Goal: Task Accomplishment & Management: Complete application form

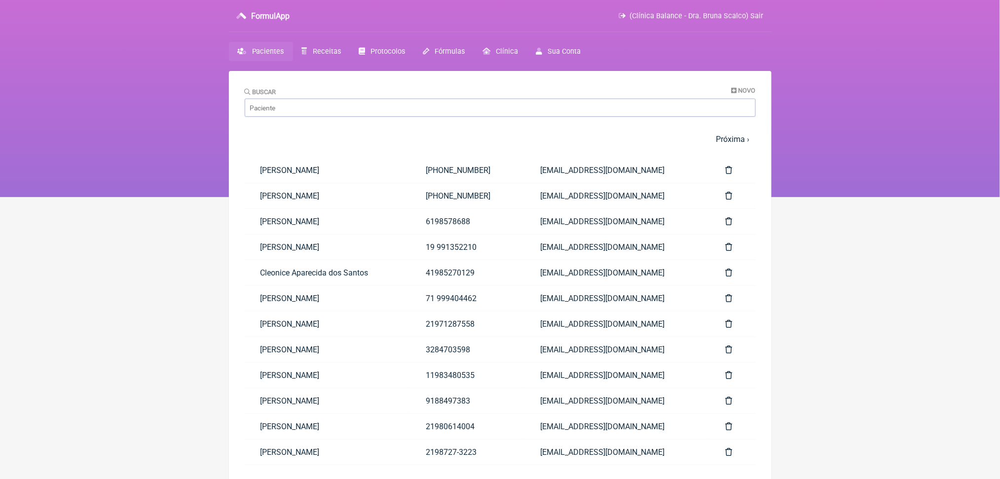
click at [350, 61] on link "Receitas" at bounding box center [321, 51] width 57 height 19
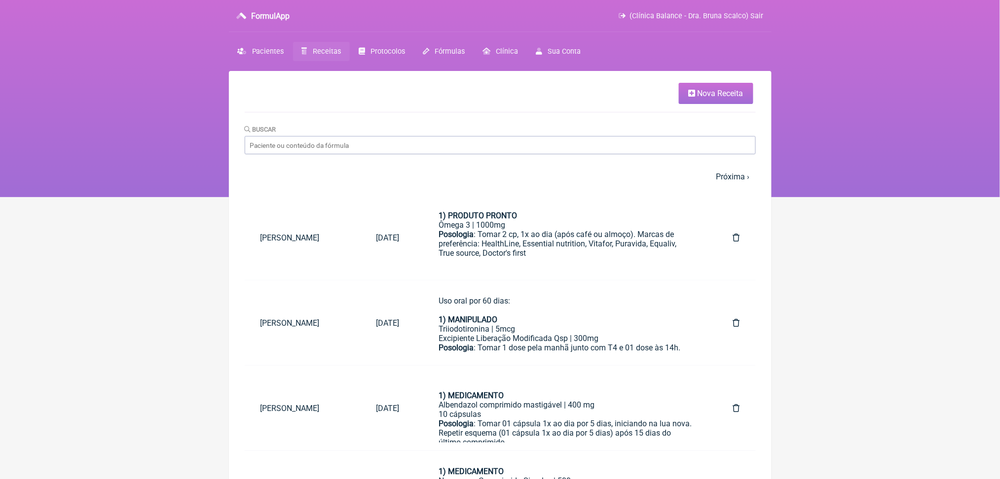
click at [697, 98] on span "Nova Receita" at bounding box center [720, 93] width 46 height 9
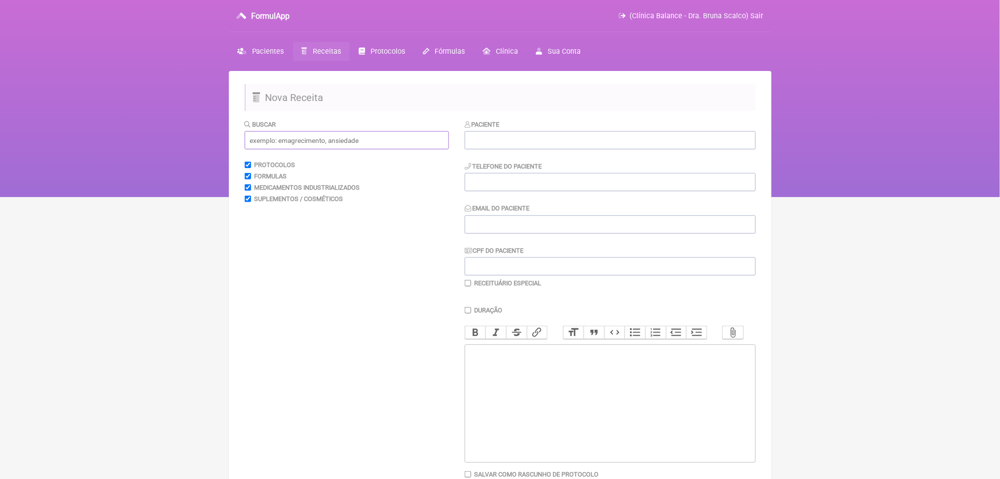
click at [357, 149] on input "text" at bounding box center [347, 140] width 204 height 18
click at [338, 56] on span "Receitas" at bounding box center [327, 51] width 28 height 8
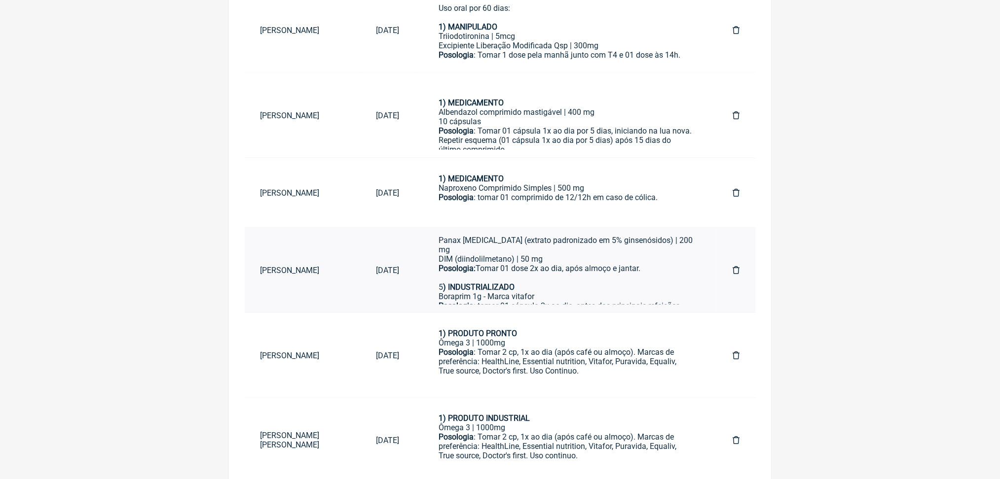
scroll to position [289, 0]
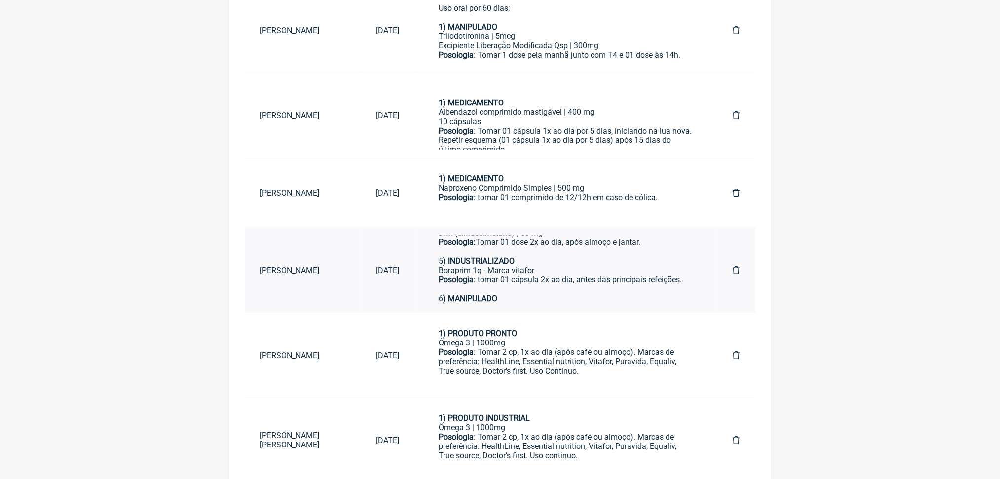
click at [606, 171] on div "Selênio quelato | 100mcg Zinco quelato | 25mg Metilcobalamina 1mg Metilfolato 1…" at bounding box center [566, 152] width 255 height 37
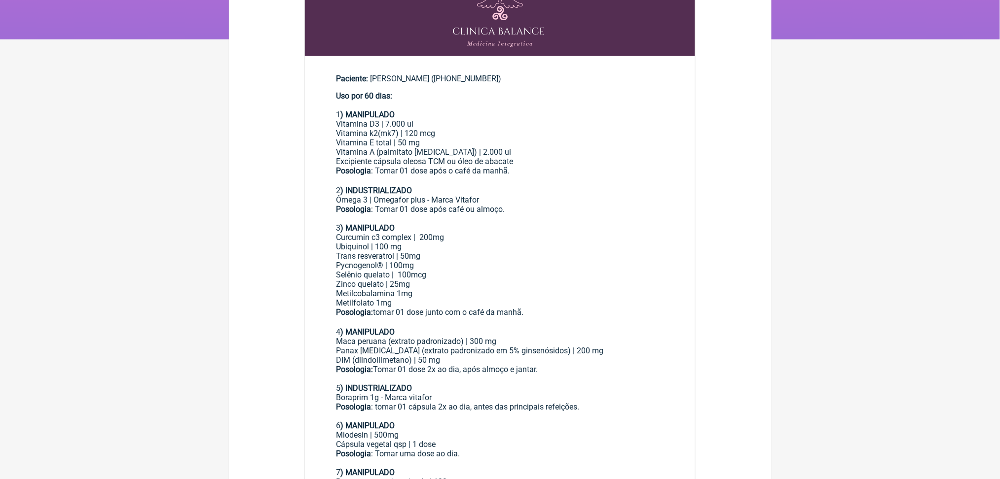
scroll to position [263, 0]
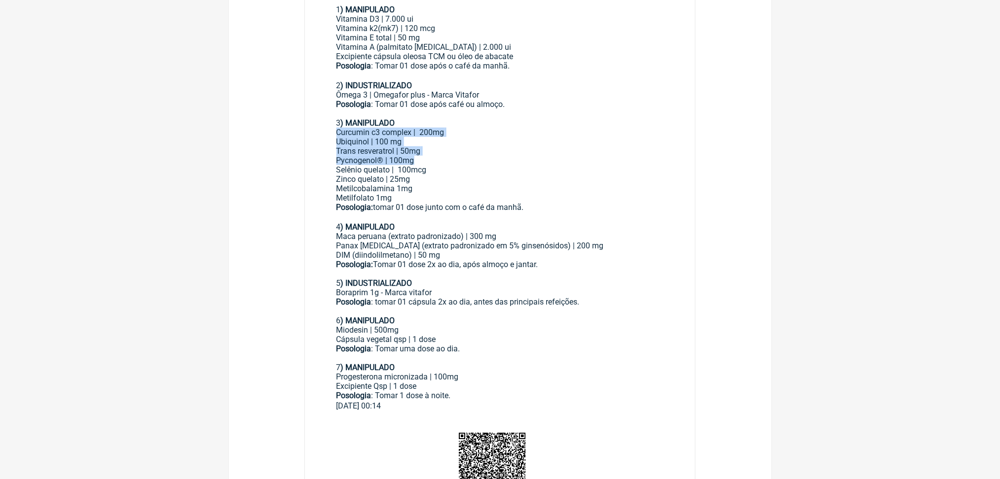
drag, startPoint x: 342, startPoint y: 201, endPoint x: 455, endPoint y: 243, distance: 120.2
click at [455, 243] on main "Paciente: [PERSON_NAME] ([PHONE_NUMBER]) Uso por 60 dias: 1 ) MANIPULADO Vitami…" at bounding box center [500, 186] width 391 height 466
copy div "Curcumin c3 complex | 200mg Ubiquinol | 100 mg Trans resveratrol | 50mg Pycnoge…"
click at [540, 222] on div "Posologia: tomar 01 dose junto com o café da manhã. ㅤ" at bounding box center [500, 213] width 328 height 20
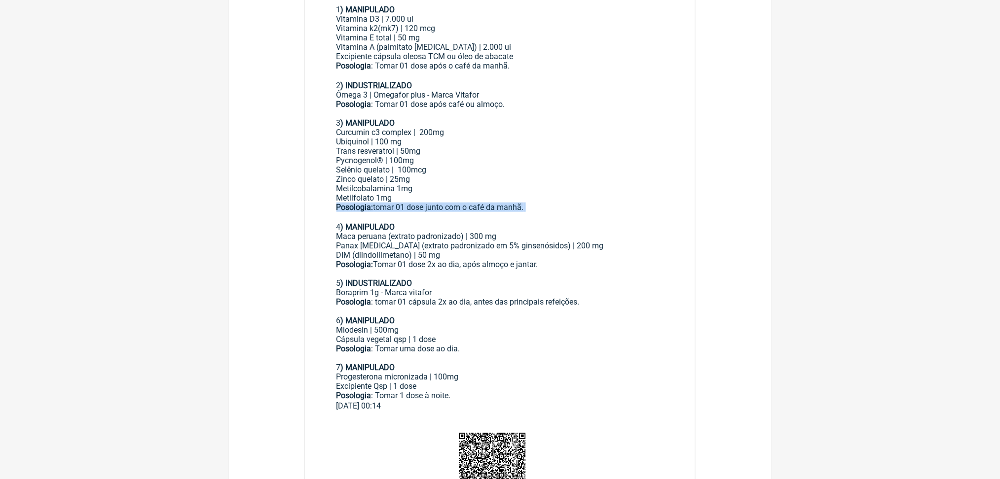
click at [540, 222] on div "Posologia: tomar 01 dose junto com o café da manhã. ㅤ" at bounding box center [500, 213] width 328 height 20
copy div "Posologia: tomar 01 dose junto com o café da manhã."
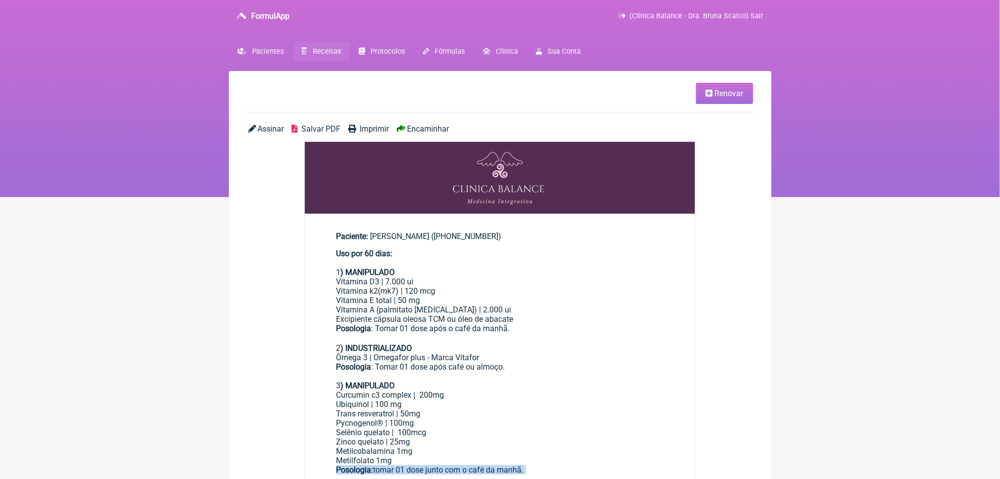
click at [341, 56] on span "Receitas" at bounding box center [327, 51] width 28 height 8
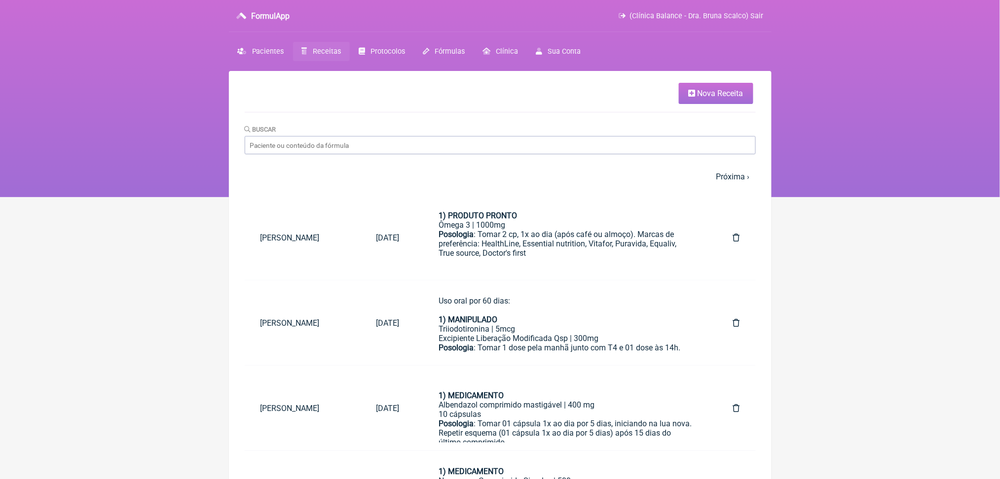
click at [703, 95] on span "Nova Receita" at bounding box center [720, 93] width 46 height 9
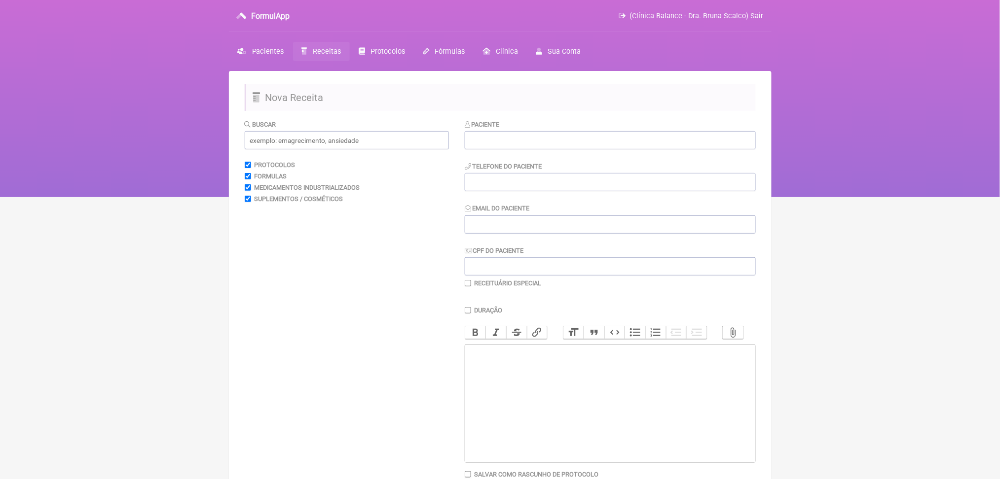
click at [552, 451] on trix-editor at bounding box center [610, 404] width 291 height 118
paste trix-editor "<div><strong>Posologia: </strong>tomar 01 dose junto com o café da manhã.&nbsp;…"
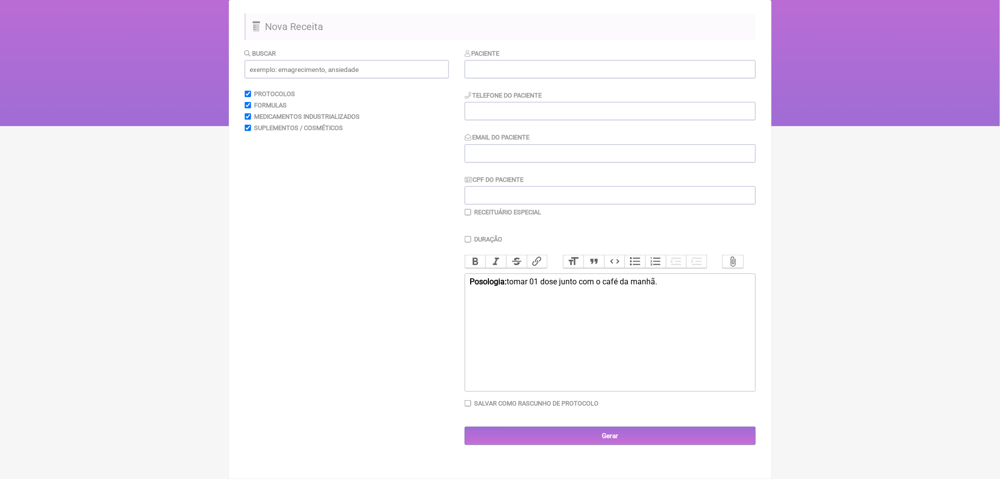
scroll to position [170, 0]
click at [555, 277] on div "Posologia: tomar 01 dose junto com o café da manhã." at bounding box center [610, 286] width 280 height 19
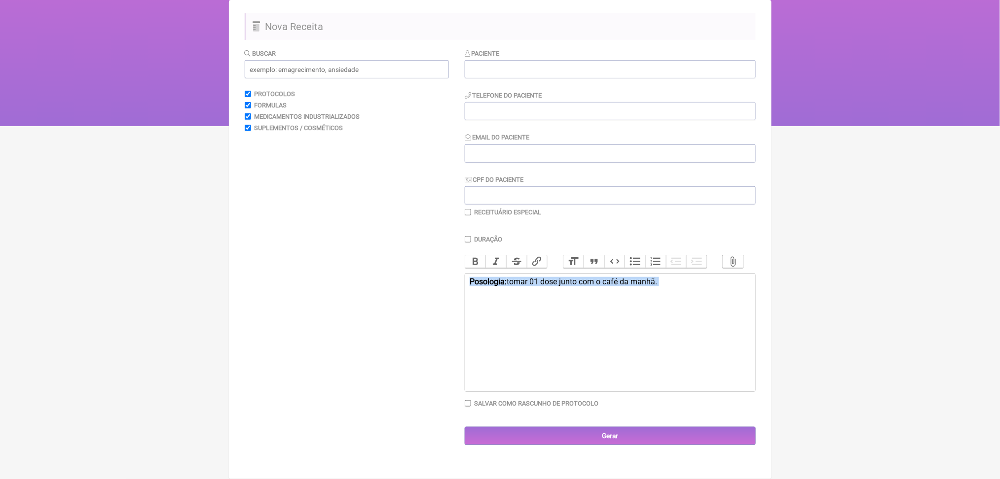
paste trix-editor "<div><br>Curcumin c3 complex | 200mg<br>Ubiquinol | 100 mg<br>Trans resveratrol…"
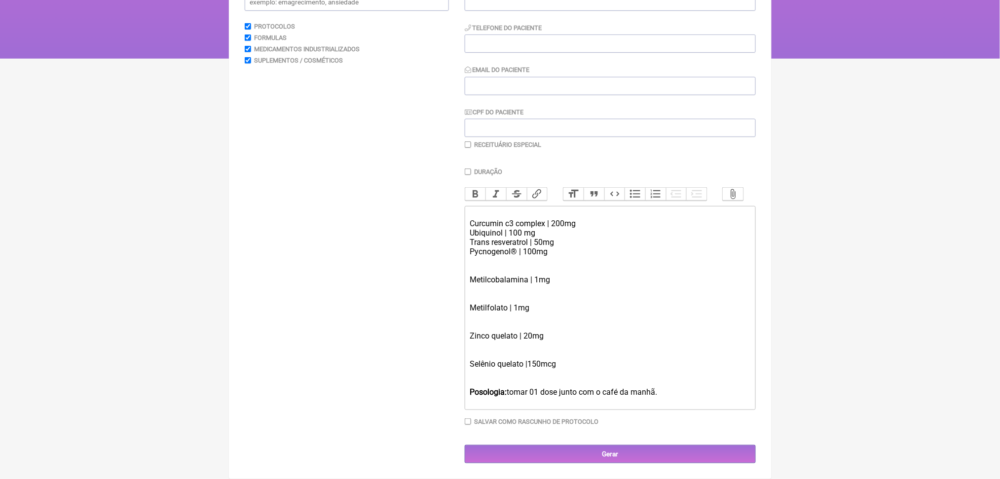
click at [506, 294] on div "Metilcobalamina | 1mg" at bounding box center [610, 280] width 280 height 28
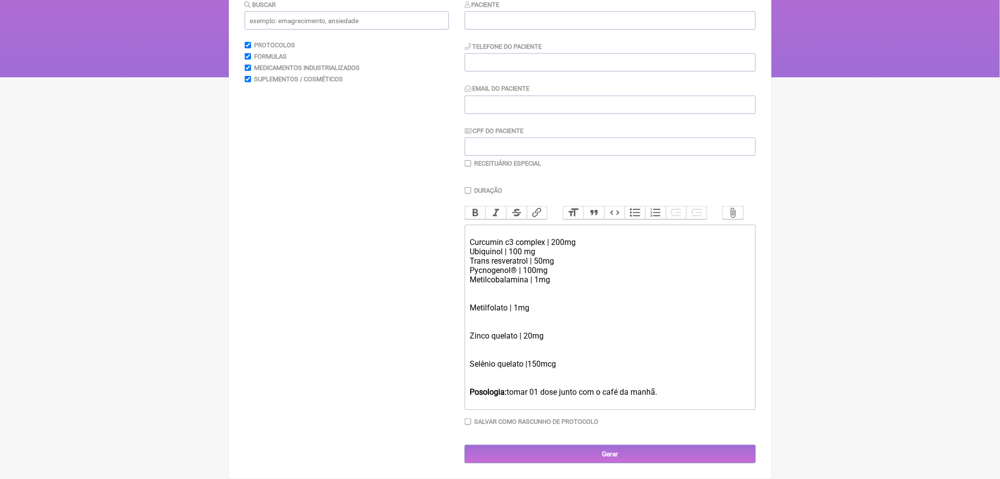
click at [498, 322] on div "Metilfolato | 1mg" at bounding box center [610, 308] width 280 height 28
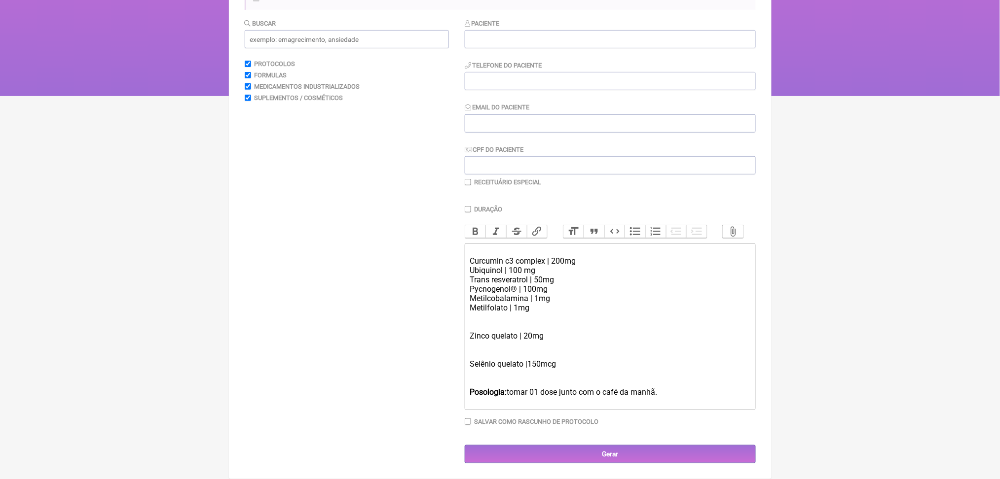
click at [495, 350] on div "Zinco quelato | 20mg" at bounding box center [610, 336] width 280 height 28
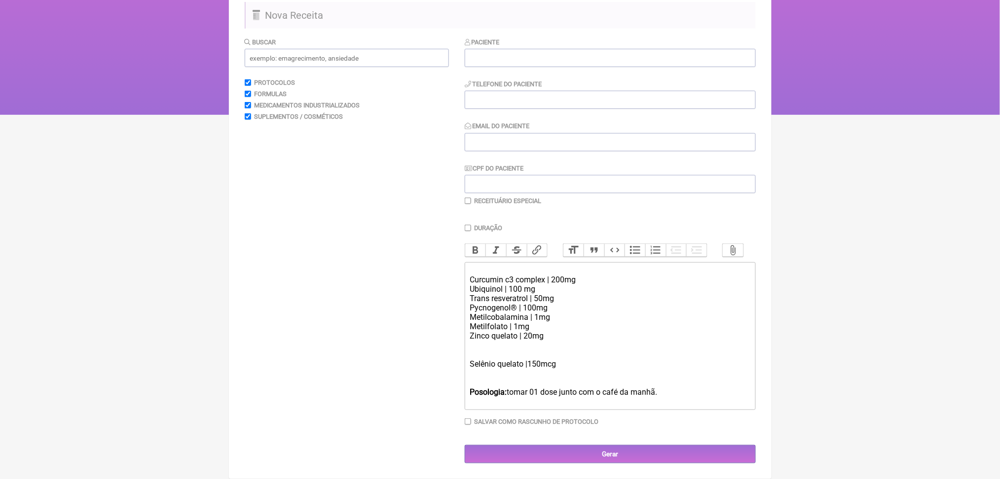
click at [504, 373] on div "Selênio quelato |150mcg" at bounding box center [610, 364] width 280 height 28
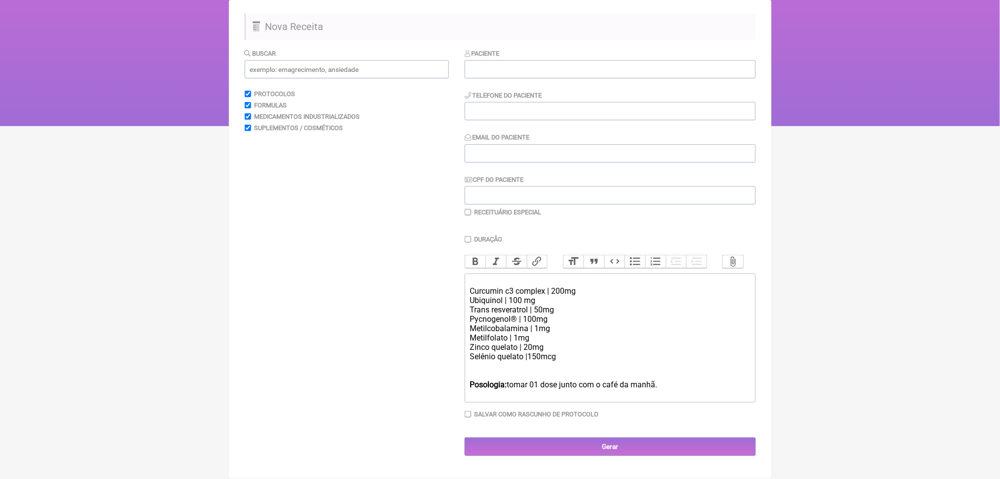
click at [507, 390] on strong "Posologia:" at bounding box center [488, 384] width 37 height 9
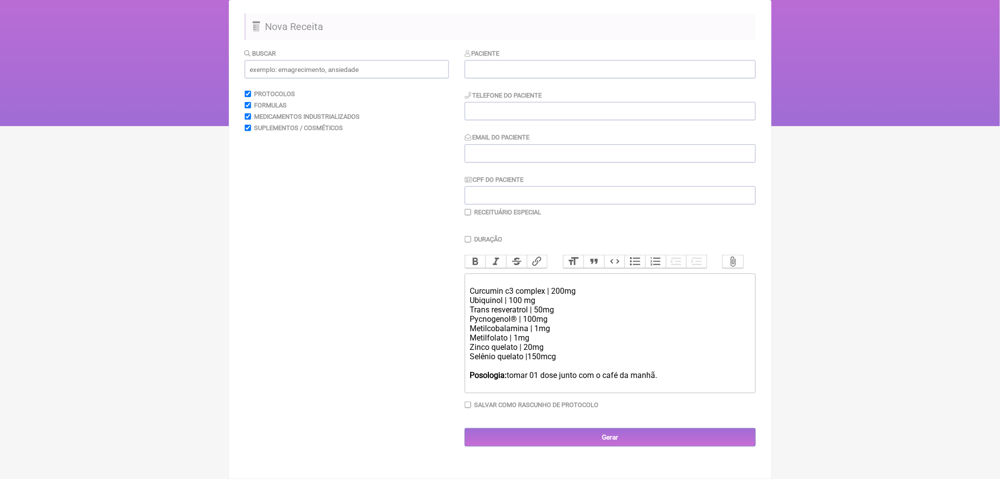
type trix-editor "<div><br>Curcumin c3 complex | 200mg<br>Ubiquinol | 100 mg<br>Trans resveratrol…"
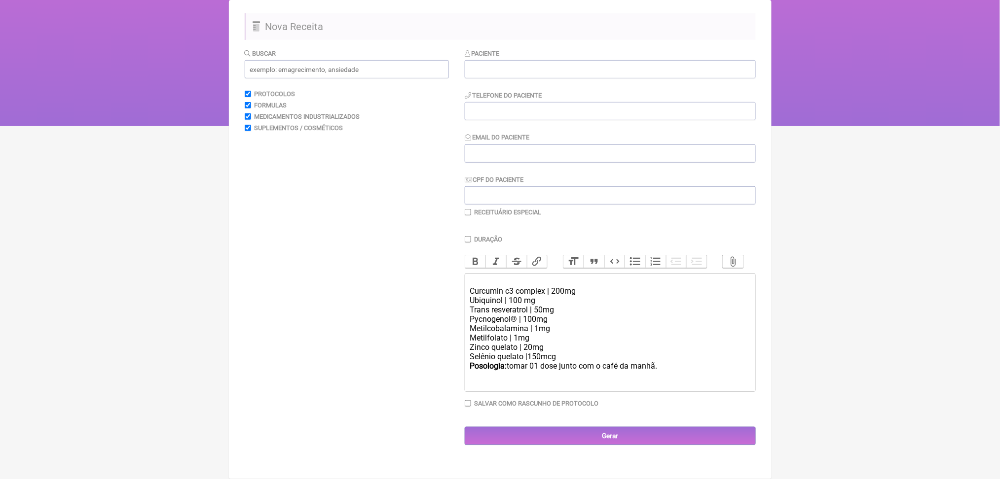
drag, startPoint x: 478, startPoint y: 274, endPoint x: 732, endPoint y: 372, distance: 272.8
click at [732, 372] on trix-editor "Curcumin c3 complex | 200mg Ubiquinol | 100 mg Trans resveratrol | 50mg Pycnoge…" at bounding box center [610, 333] width 291 height 118
copy trix-editor "Curcumin c3 complex | 200mg Ubiquinol | 100 mg Trans resveratrol | 50mg Pycnoge…"
click at [536, 284] on div "Curcumin c3 complex | 200mg Ubiquinol | 100 mg Trans resveratrol | 50mg Pycnoge…" at bounding box center [610, 300] width 280 height 47
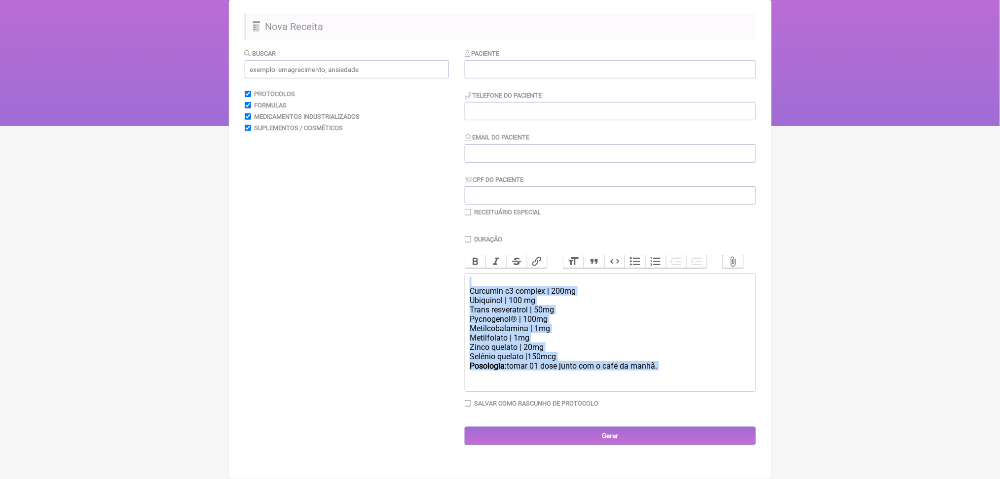
drag, startPoint x: 725, startPoint y: 387, endPoint x: 404, endPoint y: 260, distance: 344.8
click at [404, 260] on form "Buscar Protocolos Formulas Medicamentos Industrializados Suplementos / Cosmétic…" at bounding box center [500, 247] width 511 height 398
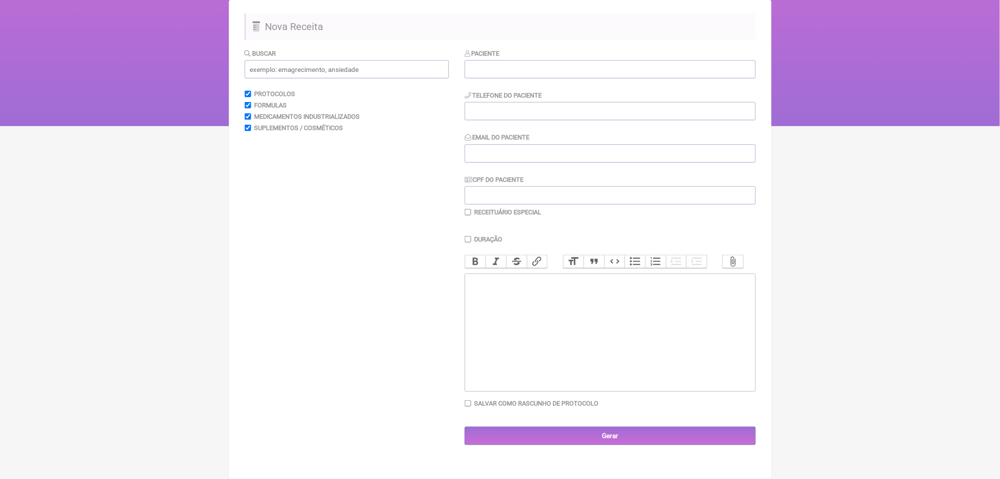
click at [404, 260] on div "Buscar Protocolos Formulas Medicamentos Industrializados Suplementos / Cosmétic…" at bounding box center [347, 247] width 204 height 398
click at [337, 60] on input "text" at bounding box center [347, 69] width 204 height 18
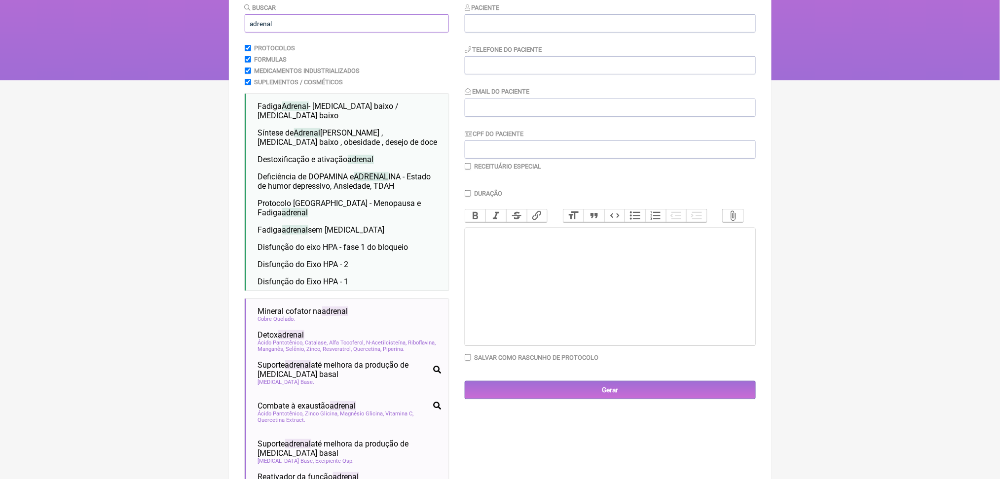
type input "adrenal"
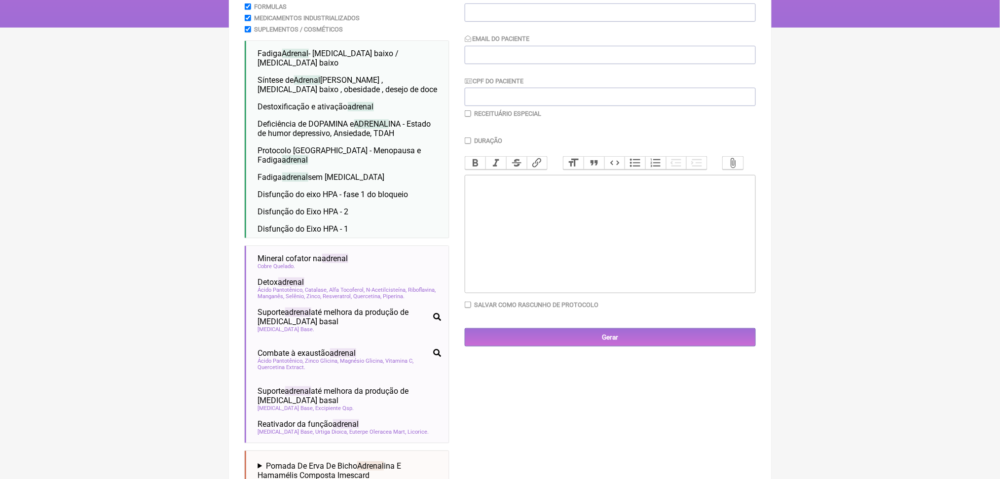
scroll to position [196, 0]
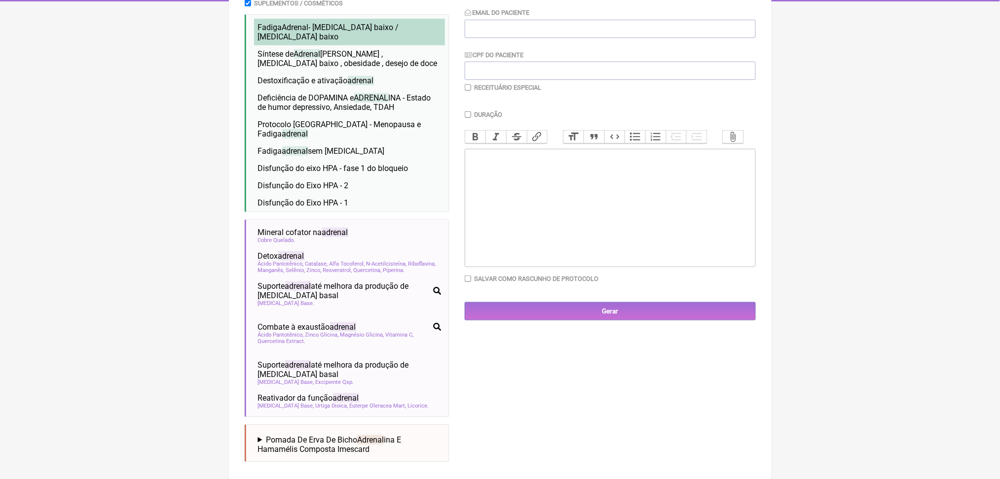
click at [373, 45] on li "Fadiga Adrenal - [MEDICAL_DATA] baixo / [MEDICAL_DATA] baixo fadiga [MEDICAL_DA…" at bounding box center [349, 32] width 191 height 27
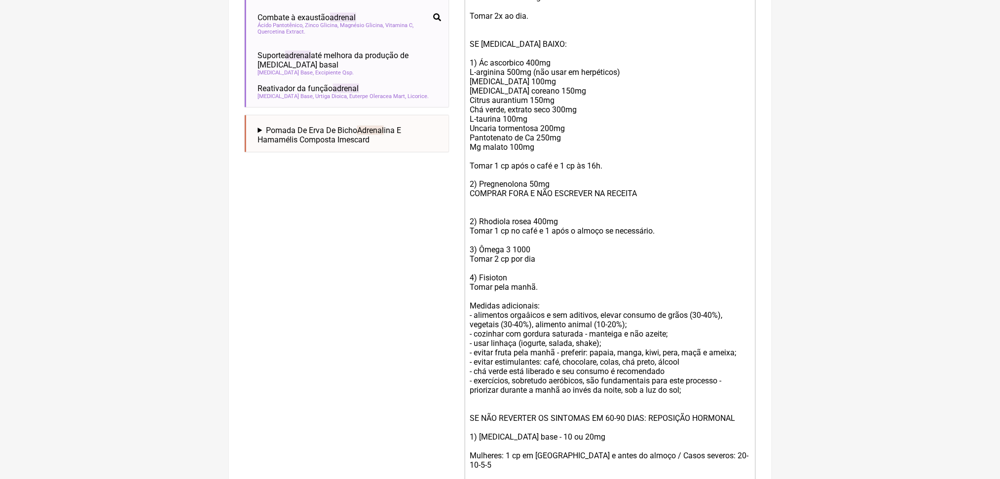
scroll to position [513, 0]
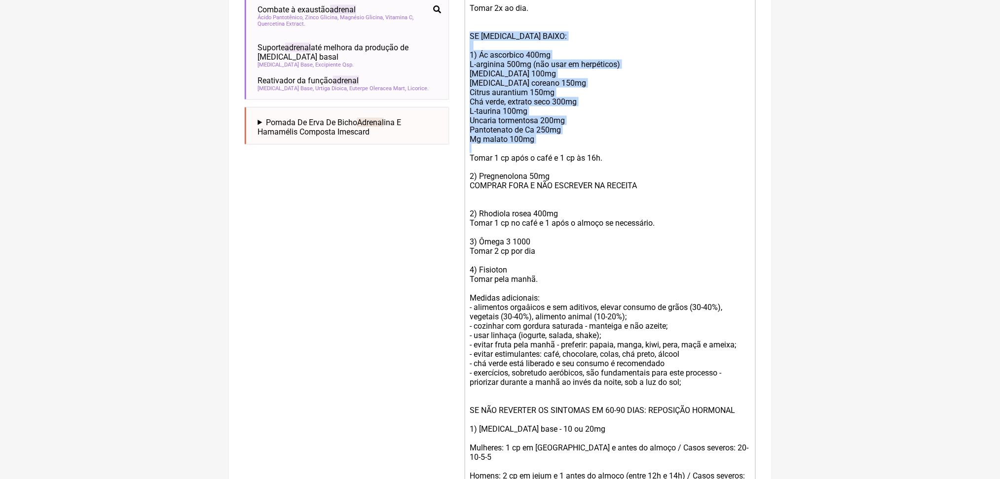
drag, startPoint x: 478, startPoint y: 187, endPoint x: 688, endPoint y: 337, distance: 257.3
click at [688, 337] on div "Uso Oral: 1) Avaliar necessidade de aminoácidos precursores (depressão? ansieda…" at bounding box center [610, 167] width 280 height 665
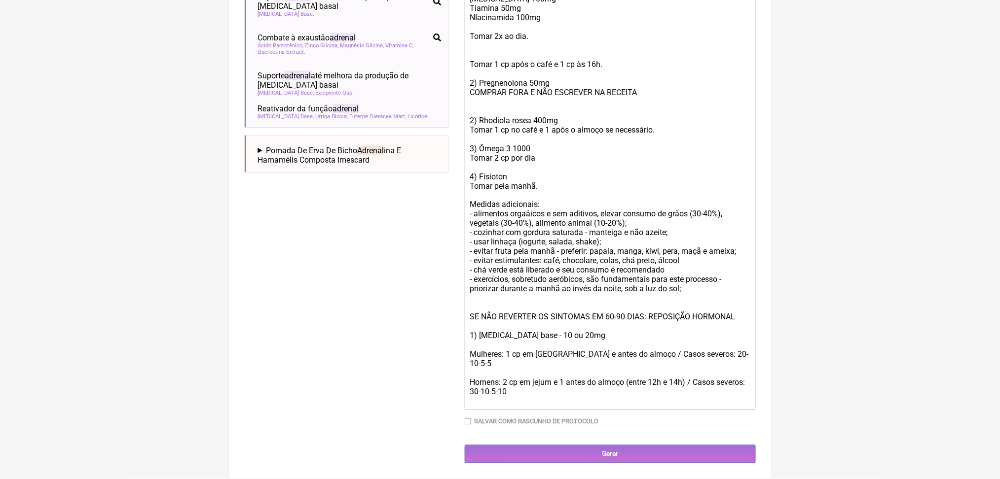
scroll to position [721, 0]
drag, startPoint x: 473, startPoint y: 164, endPoint x: 679, endPoint y: 446, distance: 349.3
click at [679, 410] on trix-editor "Uso Oral: 1) Avaliar necessidade de aminoácidos precursores (depressão? ansieda…" at bounding box center [610, 134] width 291 height 551
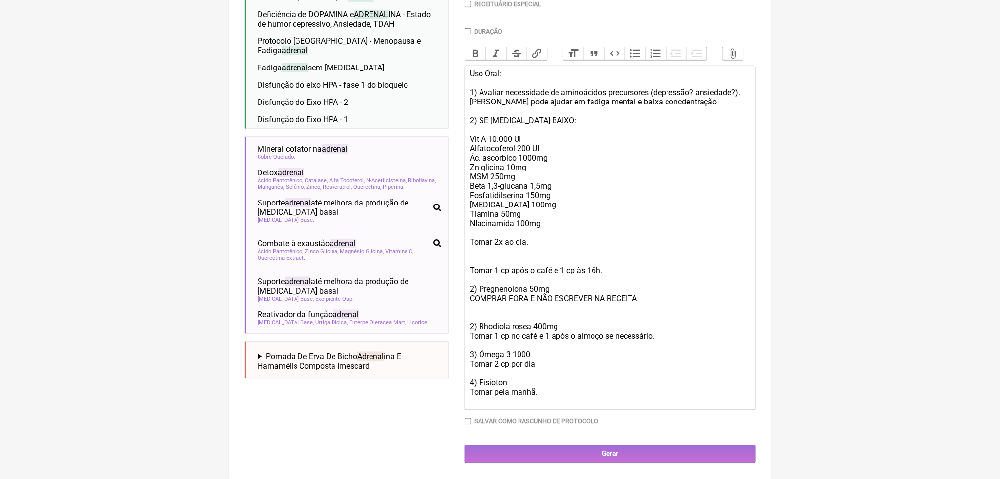
scroll to position [487, 0]
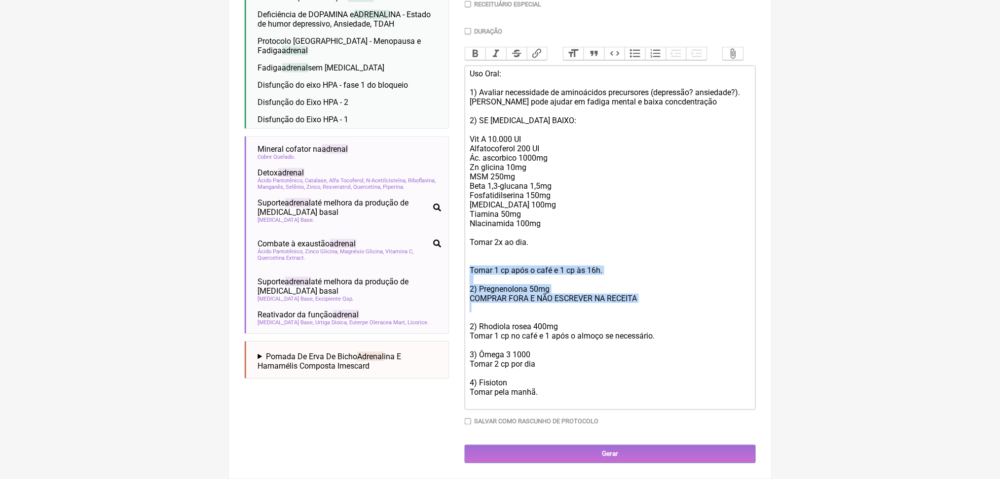
drag, startPoint x: 473, startPoint y: 211, endPoint x: 679, endPoint y: 268, distance: 214.3
click at [679, 268] on trix-editor "Uso Oral: 1) Avaliar necessidade de aminoácidos precursores (depressão? ansieda…" at bounding box center [610, 238] width 291 height 345
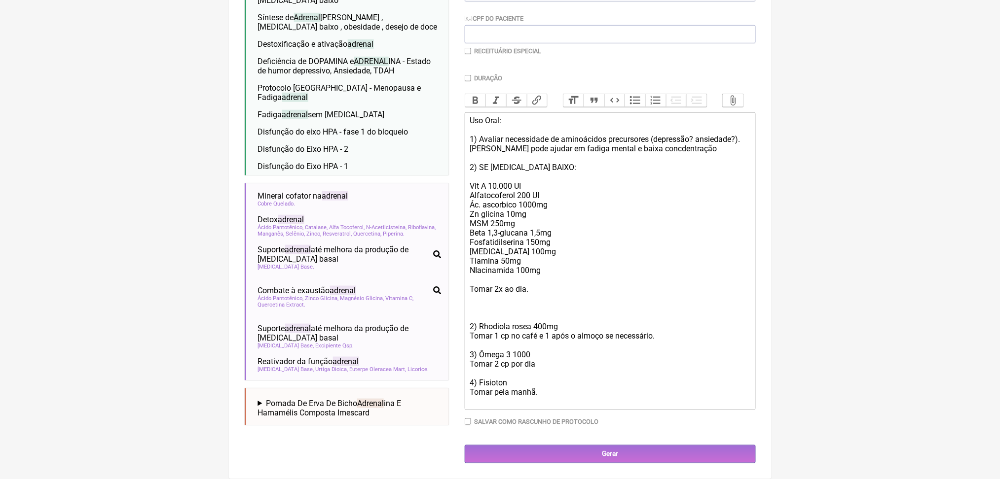
scroll to position [414, 0]
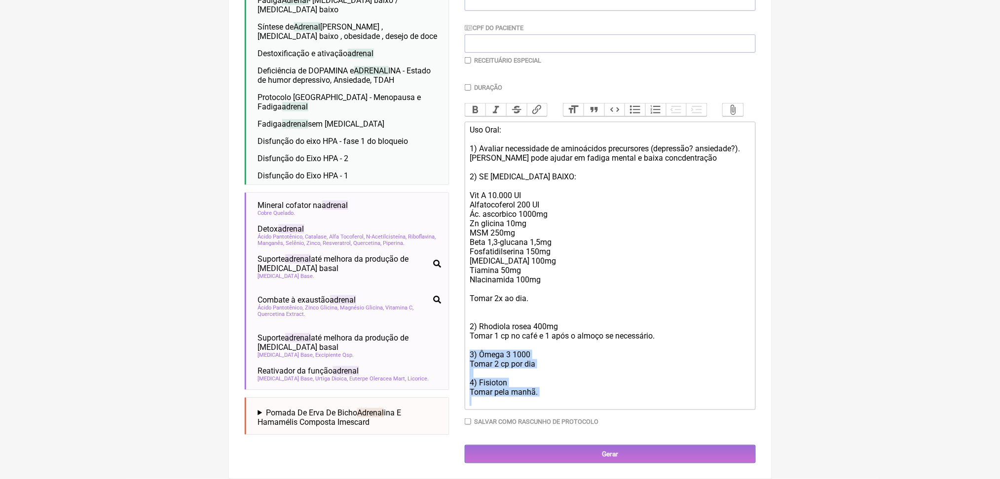
drag, startPoint x: 477, startPoint y: 320, endPoint x: 609, endPoint y: 387, distance: 148.5
click at [609, 387] on div "Uso Oral: 1) Avaliar necessidade de aminoácidos precursores (depressão? ansieda…" at bounding box center [610, 265] width 280 height 281
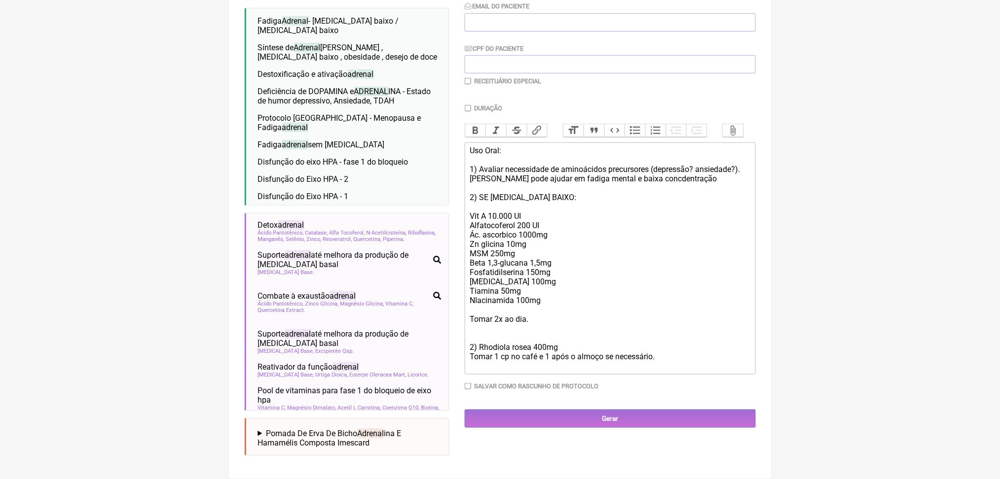
scroll to position [36, 0]
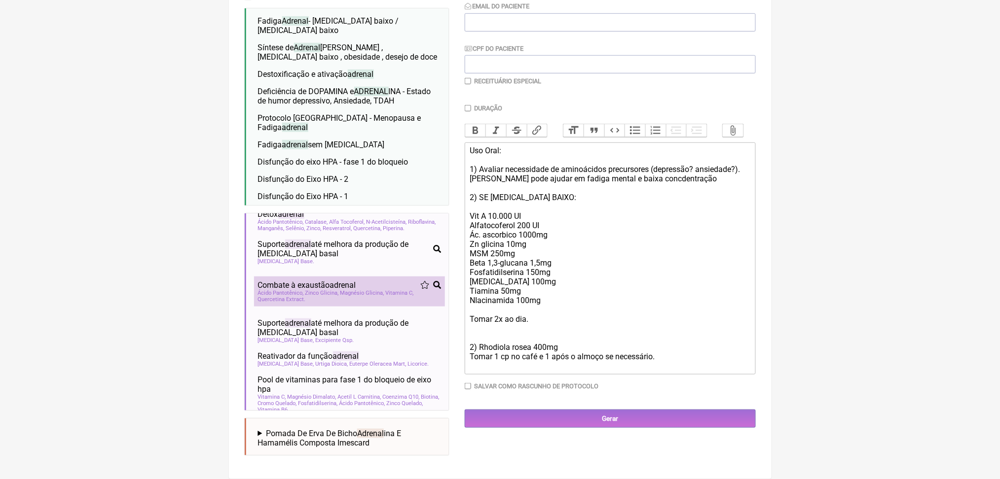
click at [306, 296] on span "Quercetina Extract" at bounding box center [282, 299] width 48 height 6
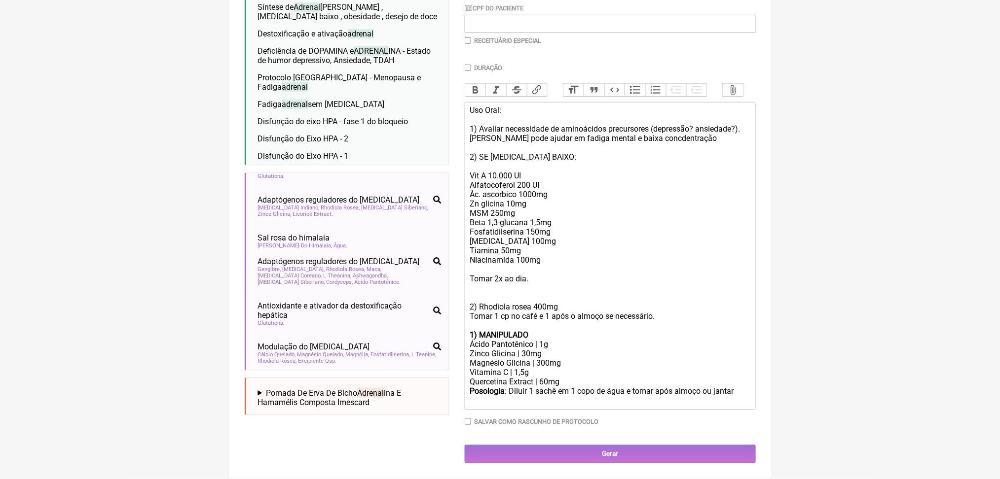
scroll to position [0, 0]
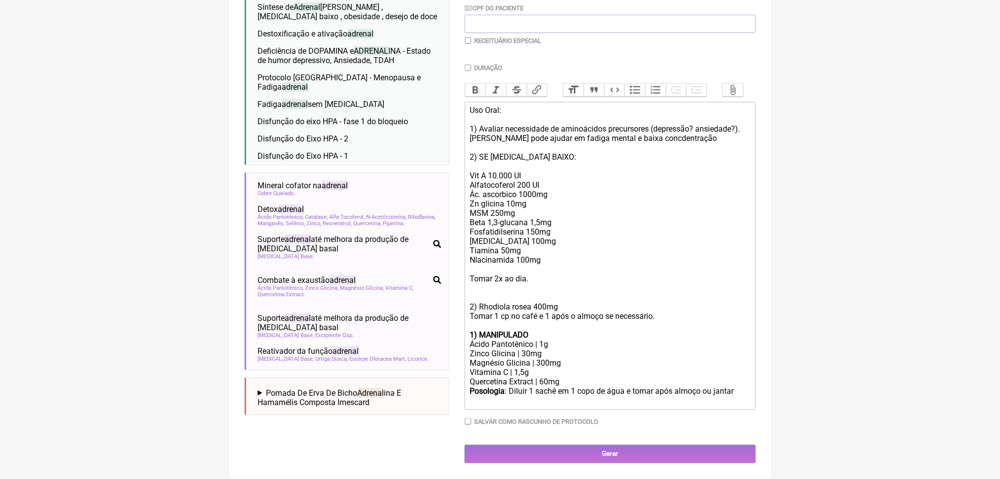
click at [540, 359] on div "Zinco Glicina | 30mg" at bounding box center [610, 353] width 280 height 9
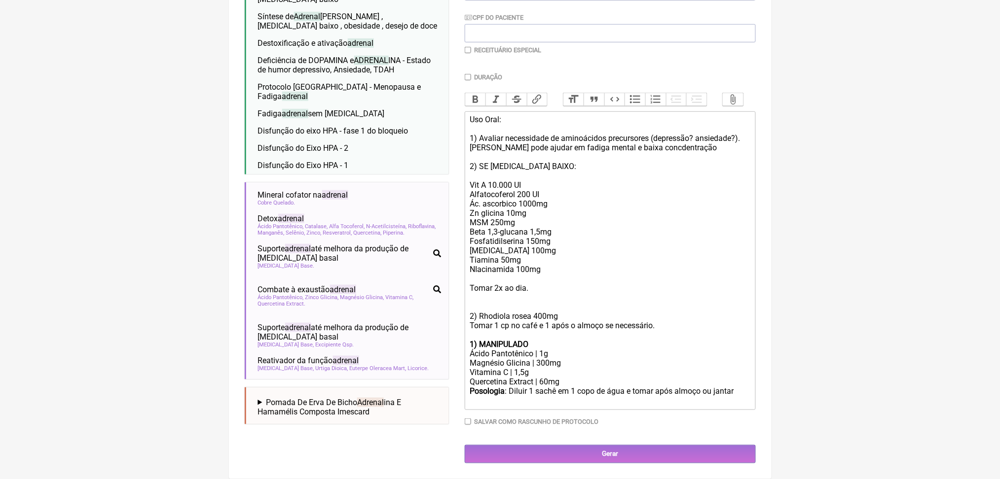
click at [521, 374] on div "Vitamina C | 1,5g" at bounding box center [610, 372] width 280 height 9
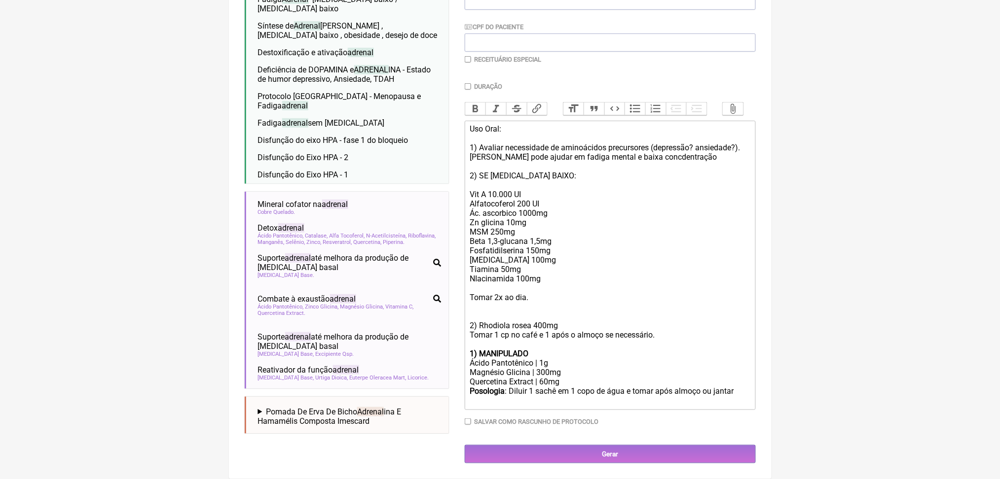
click at [559, 377] on div "Quercetina Extract | 60mg" at bounding box center [610, 381] width 280 height 9
click at [569, 359] on div "Ácido Pantotênico | 1g" at bounding box center [610, 363] width 280 height 9
click at [598, 359] on div "Ácido Pantotênico | 500mg" at bounding box center [610, 363] width 280 height 9
click at [587, 377] on div "Quercetina Extract | 60mg" at bounding box center [610, 381] width 280 height 9
click at [565, 359] on div "Ácido Pantotênico | 500mg" at bounding box center [610, 363] width 280 height 9
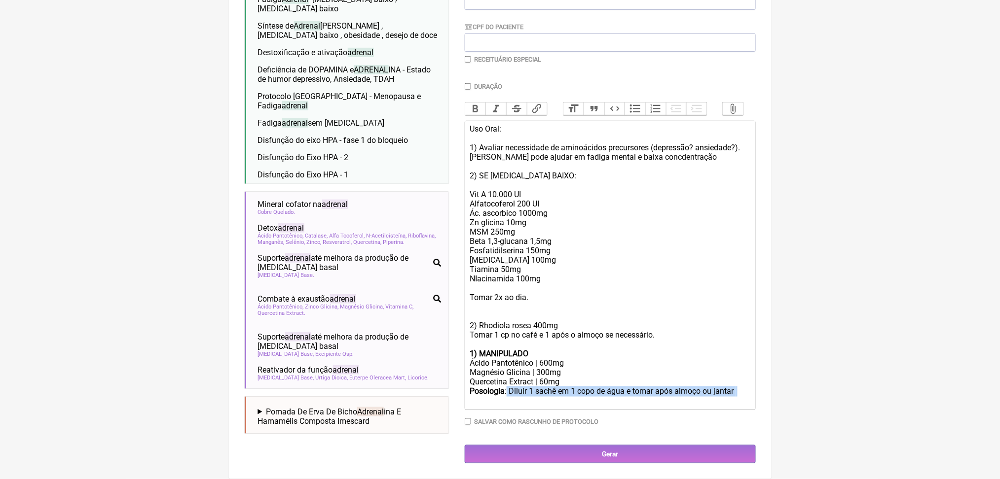
drag, startPoint x: 523, startPoint y: 381, endPoint x: 581, endPoint y: 406, distance: 63.2
click at [581, 406] on div "Posologia : Diluir 1 sachê em 1 copo de água e tomar após almoço ou jantar ㅤ" at bounding box center [610, 397] width 280 height 20
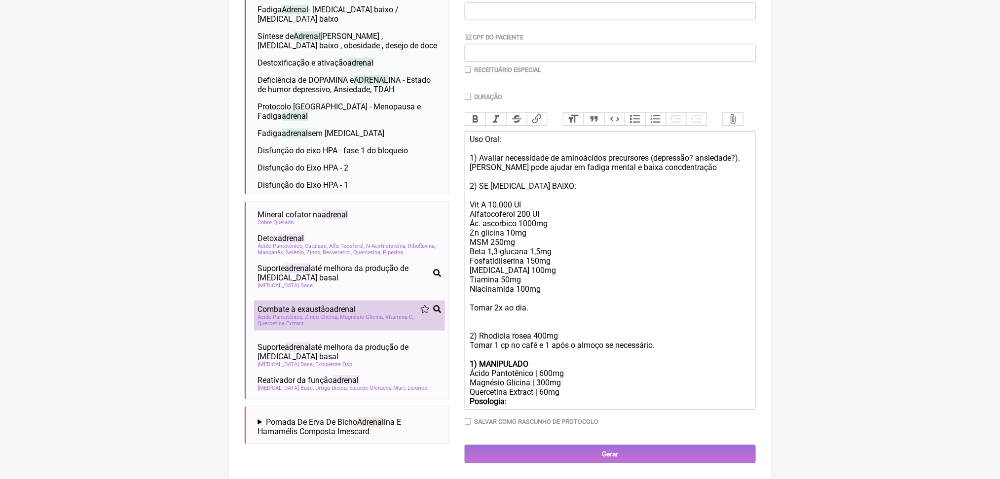
click at [326, 305] on span "Combate à exaustão adrenal" at bounding box center [307, 309] width 98 height 9
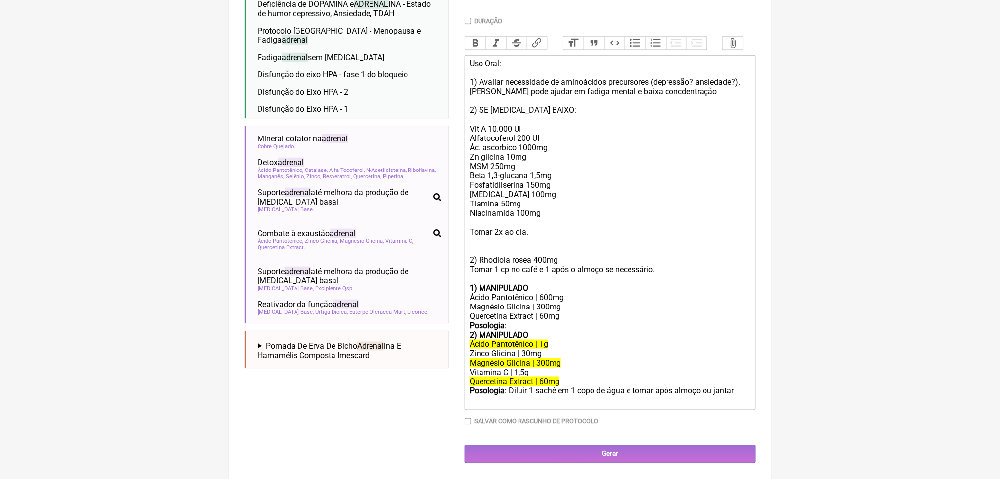
scroll to position [488, 0]
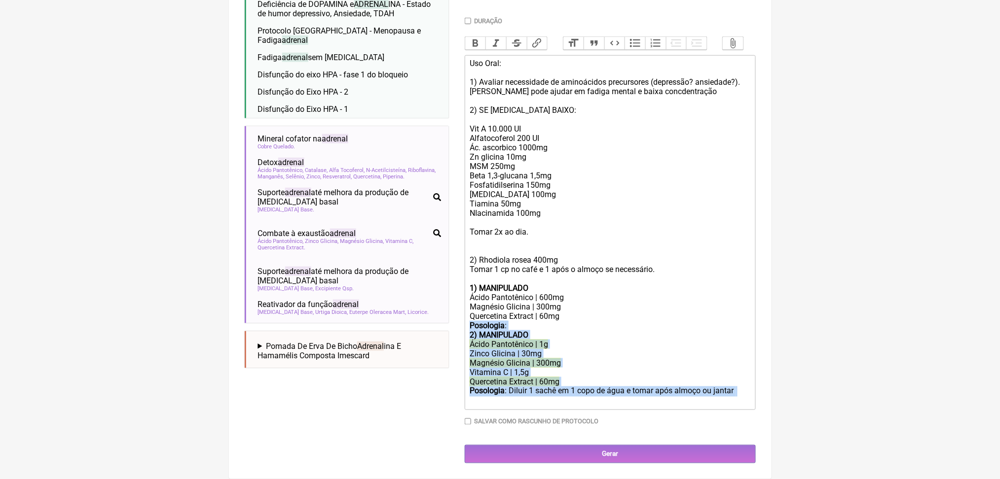
drag, startPoint x: 477, startPoint y: 296, endPoint x: 570, endPoint y: 412, distance: 148.8
click at [570, 410] on trix-editor "Uso Oral: 1) Avaliar necessidade de aminoácidos precursores (depressão? ansieda…" at bounding box center [610, 232] width 291 height 355
click at [533, 321] on div "Posologia :" at bounding box center [610, 325] width 280 height 9
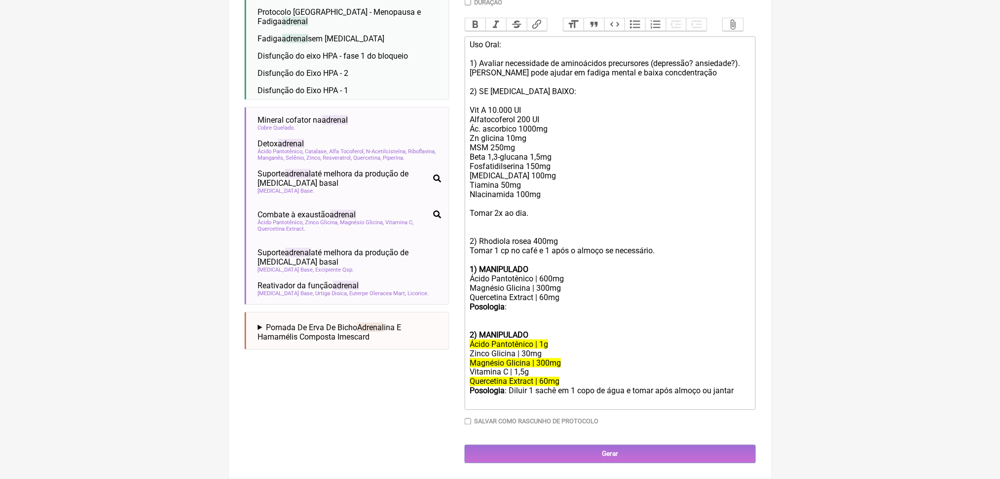
click at [566, 274] on div "Ácido Pantotênico | 600mg" at bounding box center [610, 278] width 280 height 9
click at [609, 293] on div "Quercetina Extract | 60mg" at bounding box center [610, 297] width 280 height 9
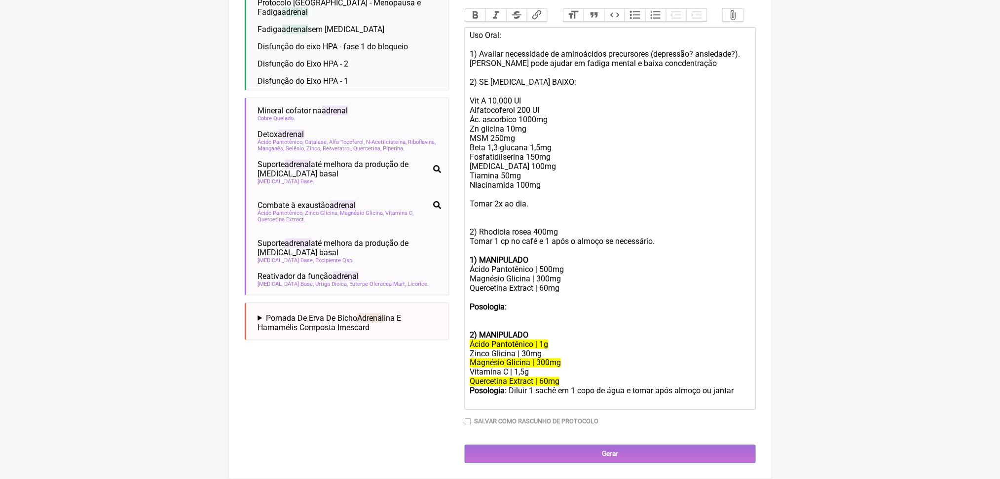
click at [557, 302] on div "Posologia :" at bounding box center [610, 316] width 280 height 28
click at [536, 302] on div "Posologia :" at bounding box center [610, 316] width 280 height 28
click at [611, 302] on div "Posologia : tomar 01 dose após jantar." at bounding box center [610, 316] width 280 height 28
click at [572, 302] on div "Posologia : tomar 01 dose após o jantar." at bounding box center [610, 316] width 280 height 28
click at [548, 284] on div "Quercetina Extract | 60mg" at bounding box center [610, 293] width 280 height 19
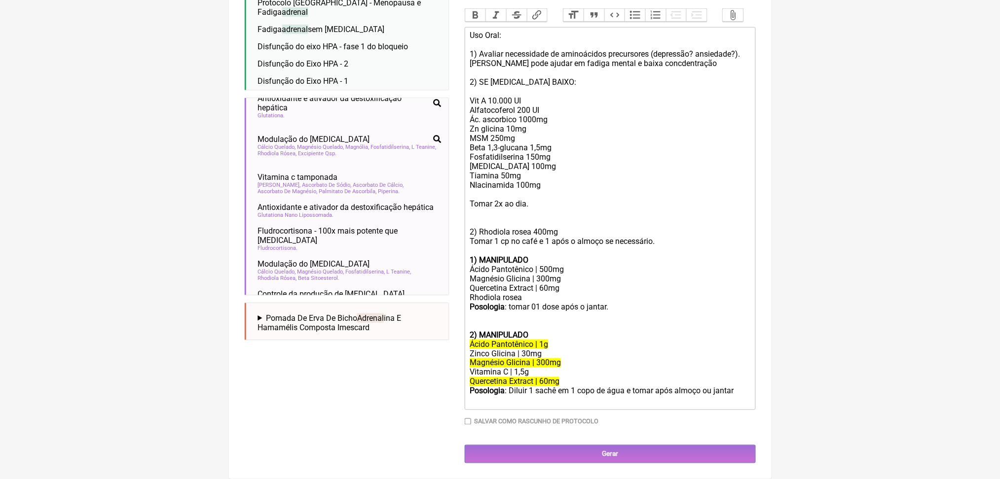
scroll to position [593, 0]
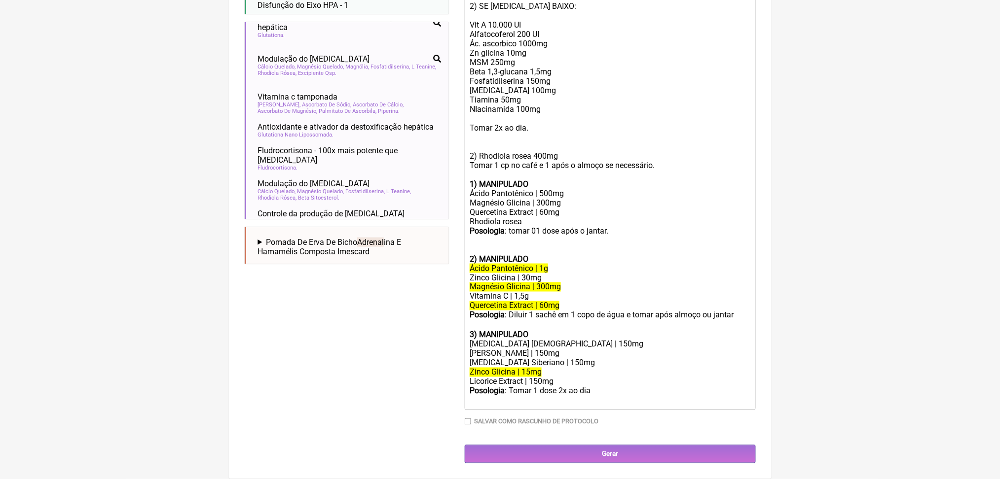
scroll to position [646, 0]
click at [556, 208] on div "Quercetina Extract | 60mg Rhodiola rosea" at bounding box center [610, 217] width 280 height 19
type trix-editor "<lor>Ips Dolo:<si>&amet;<co>1) Adipisc elitseddoei te incididuntu laboreetdol (…"
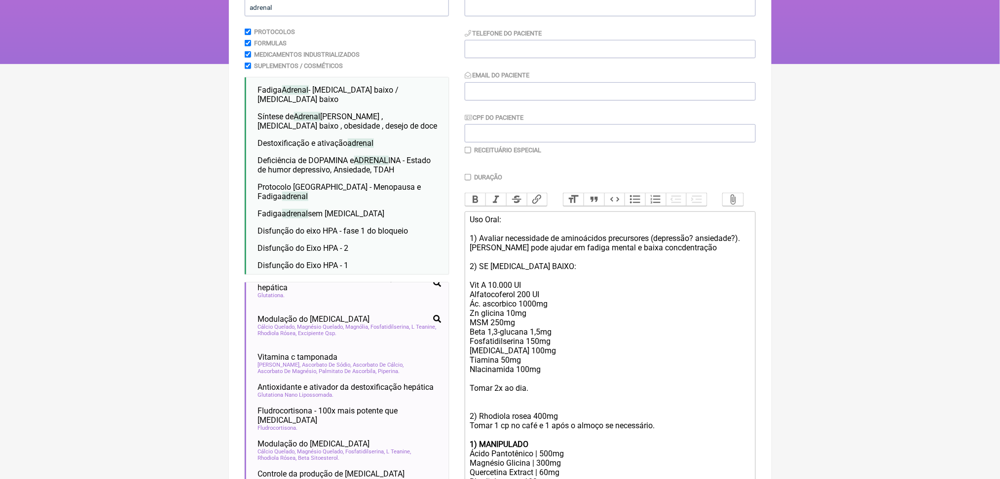
scroll to position [131, 0]
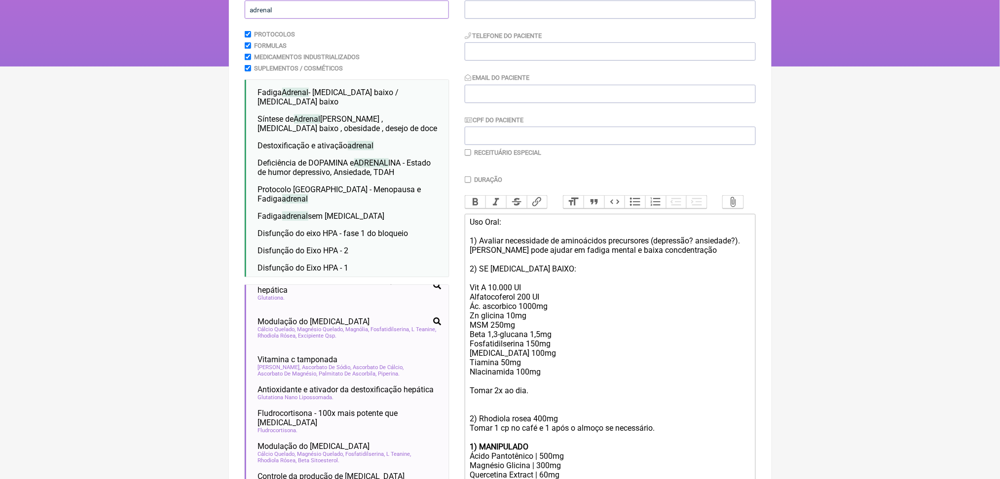
click at [273, 19] on input "adrenal" at bounding box center [347, 9] width 204 height 18
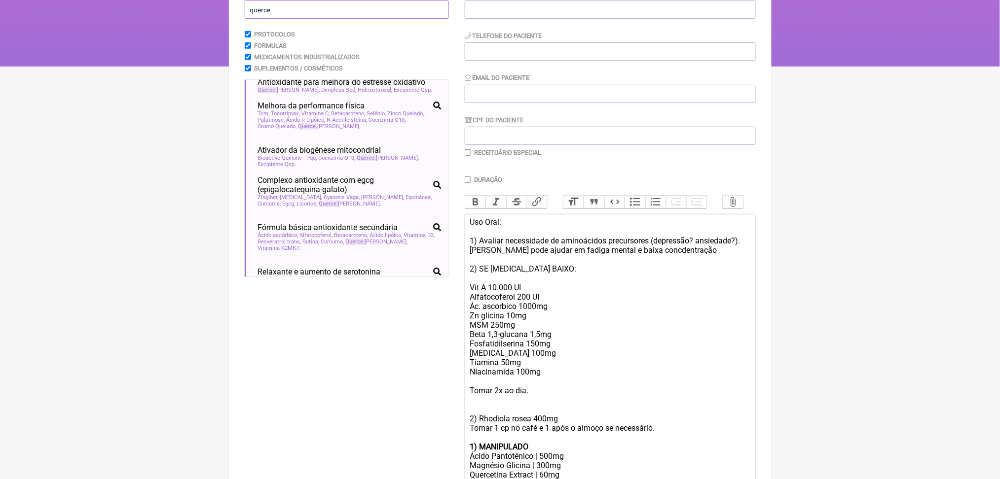
scroll to position [0, 0]
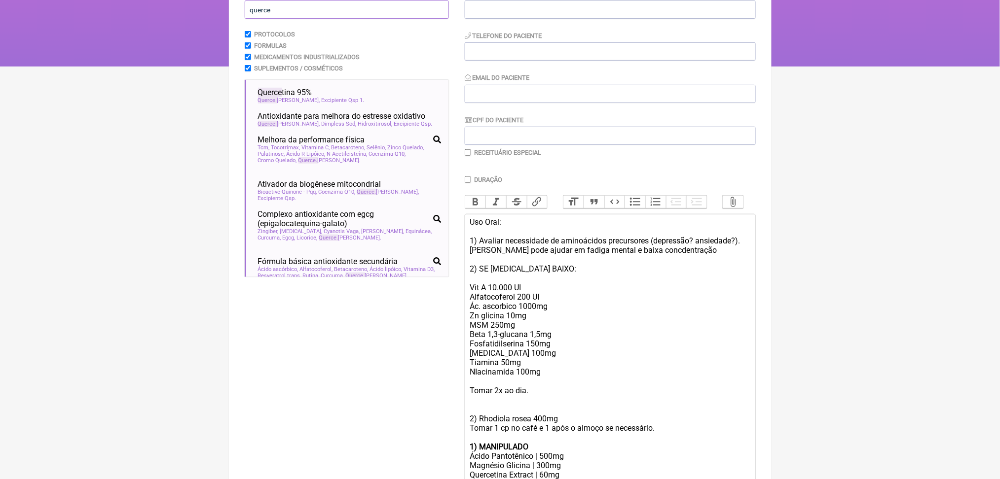
type input "querce"
click at [293, 104] on span "Querce tina" at bounding box center [289, 100] width 62 height 6
click at [294, 127] on span "Querce tina" at bounding box center [289, 124] width 62 height 6
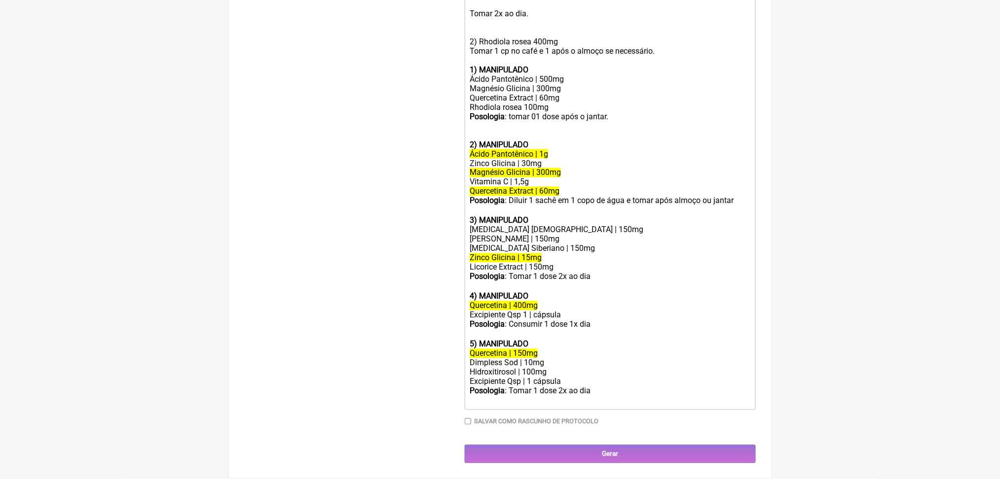
scroll to position [742, 0]
click at [537, 187] on del "Quercetina Extract | 60mg" at bounding box center [515, 191] width 90 height 9
click at [535, 93] on div "Quercetina Extract | 60mg Rhodiola rosea 100mg" at bounding box center [610, 102] width 280 height 19
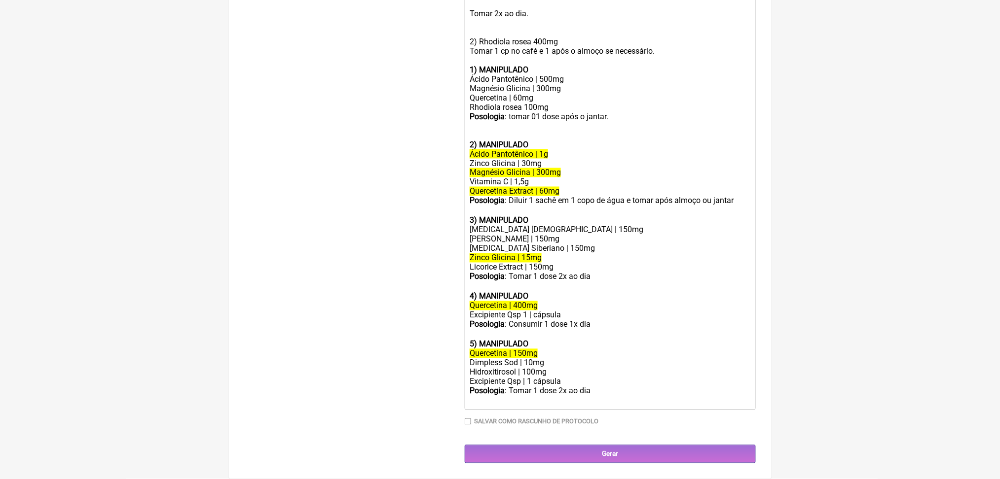
click at [427, 52] on div "Buscar querce Protocolos Formulas Medicamentos Industrializados Suplementos / C…" at bounding box center [347, 37] width 204 height 852
click at [573, 74] on div "Ácido Pantotênico | 500mg" at bounding box center [610, 78] width 280 height 9
click at [554, 95] on div "Quercetina | 60mg Rhodiola rosea 100mg" at bounding box center [610, 102] width 280 height 19
click at [610, 135] on div "Posologia : tomar 01 dose após o jantar." at bounding box center [610, 126] width 280 height 28
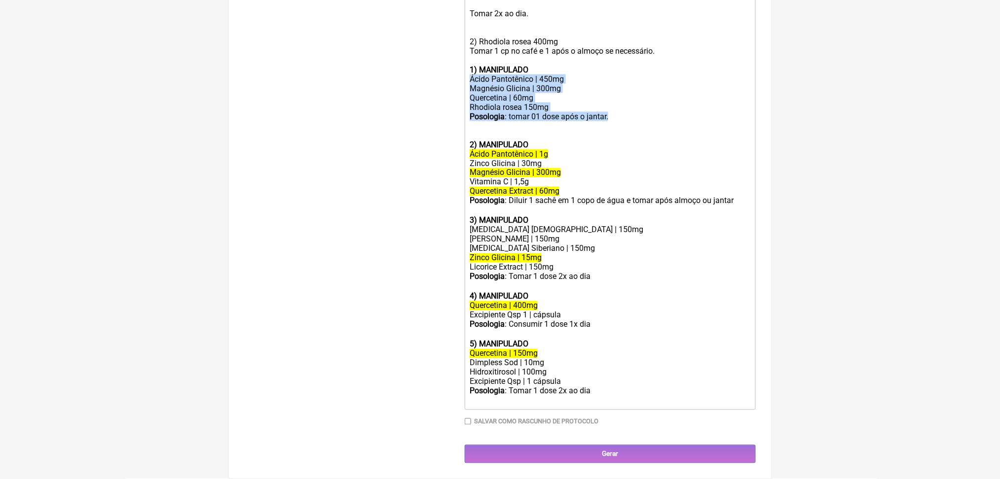
drag, startPoint x: 472, startPoint y: 57, endPoint x: 687, endPoint y: 114, distance: 222.5
click at [687, 114] on trix-editor "Uso Oral: 1) Avaliar necessidade de aminoácidos precursores (depressão? ansieda…" at bounding box center [610, 124] width 291 height 574
copy trix-editor "Ácido Pantotênico | 450mg Magnésio Glicina | 300mg Quercetina | 60mg Rhodiola r…"
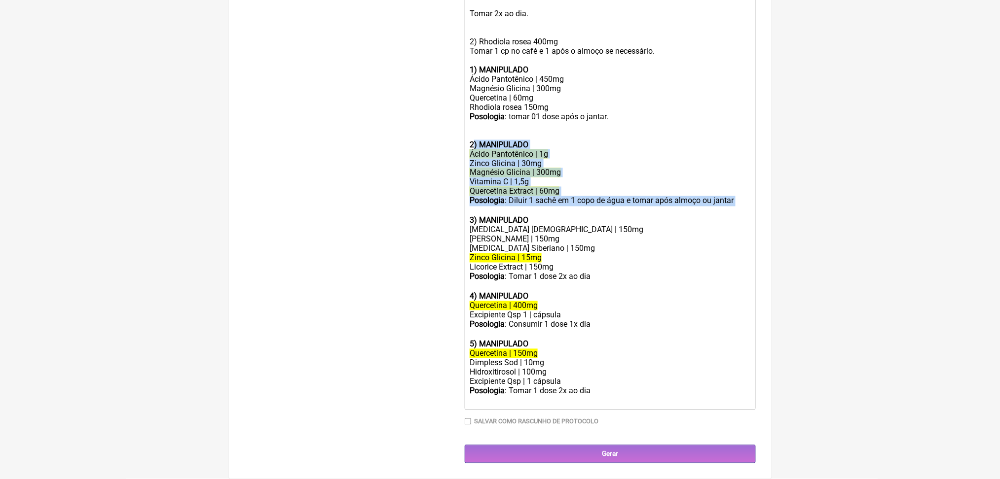
drag, startPoint x: 479, startPoint y: 143, endPoint x: 577, endPoint y: 230, distance: 131.3
click at [577, 230] on trix-editor "Uso Oral: 1) Avaliar necessidade de aminoácidos precursores (depressão? ansieda…" at bounding box center [610, 124] width 291 height 574
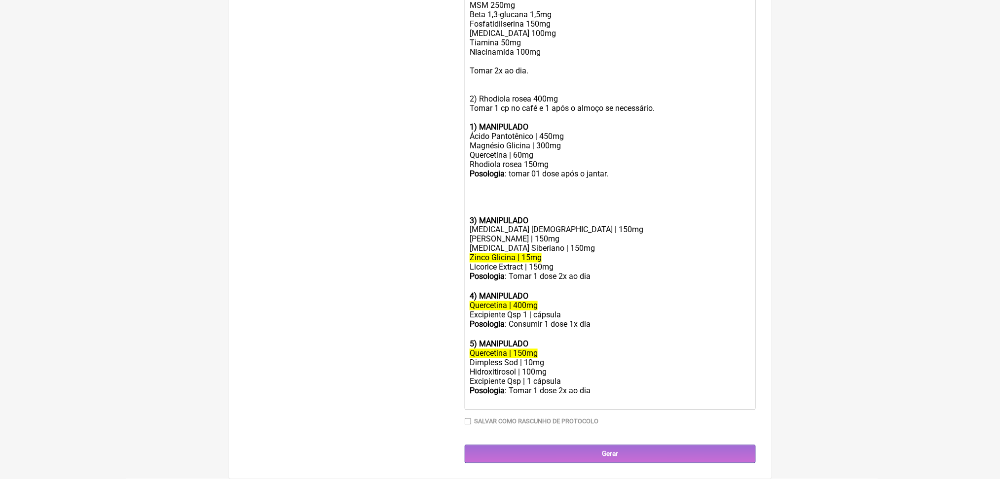
paste trix-editor "ul><li><strong><br>Feno-grego (Trigonella foenum-graecum, extrato padronizado)<…"
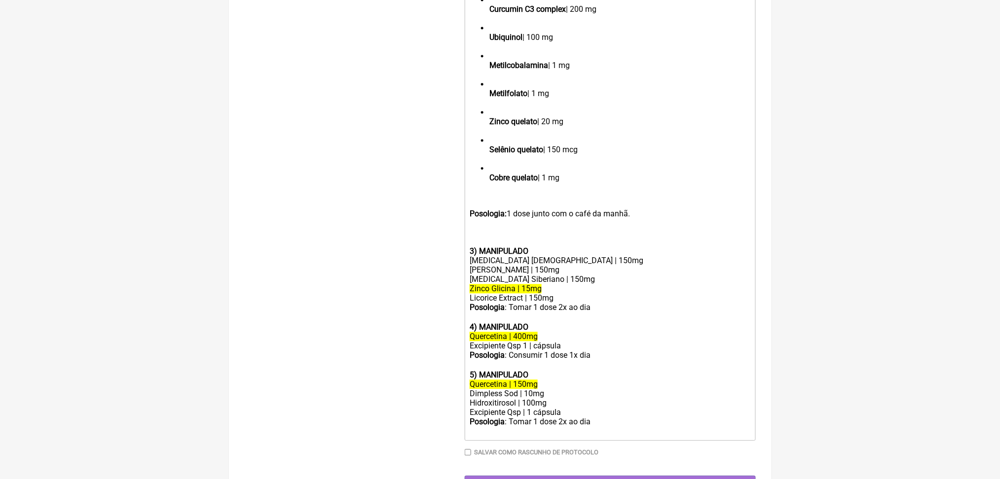
click at [492, 166] on ul "Feno-grego (Trigonella foenum-graecum, extrato padronizado) | 300 mg Curcumin C…" at bounding box center [610, 79] width 280 height 225
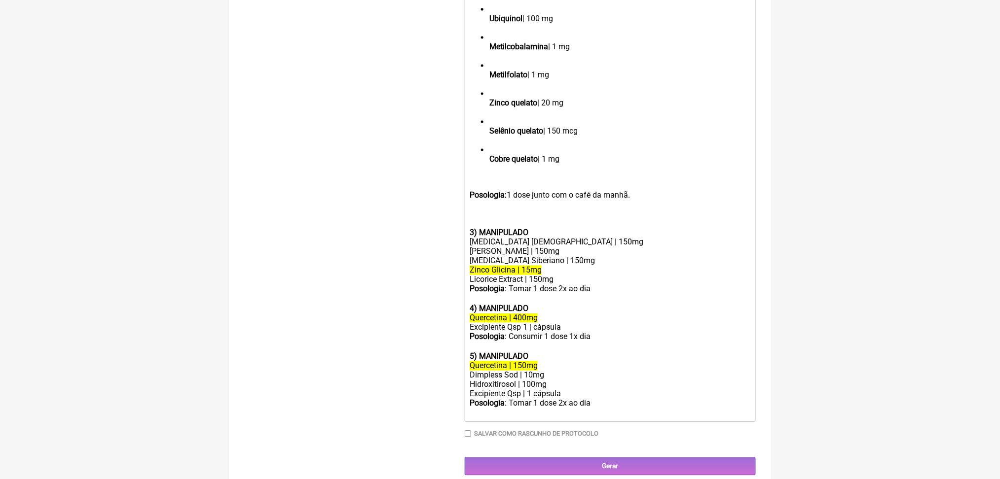
click at [494, 173] on ul "Curcumin C3 complex | 200 mg Ubiquinol | 100 mg Metilcobalamina | 1 mg Metilfol…" at bounding box center [610, 74] width 280 height 197
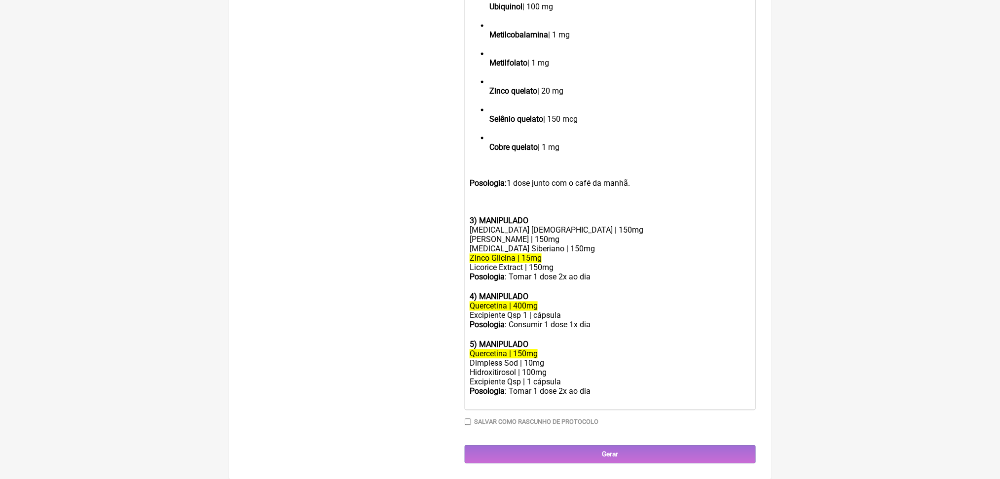
click at [496, 11] on strong "Ubiquinol" at bounding box center [505, 6] width 33 height 9
click at [490, 161] on ul "Metilcobalamina | 1 mg Metilfolato | 1 mg Zinco quelato | 20 mg Selênio quelato…" at bounding box center [610, 91] width 280 height 141
click at [494, 161] on ul "Metilcobalamina | 1 mg Metilfolato | 1 mg Zinco quelato | 20 mg Selênio quelato…" at bounding box center [610, 100] width 280 height 122
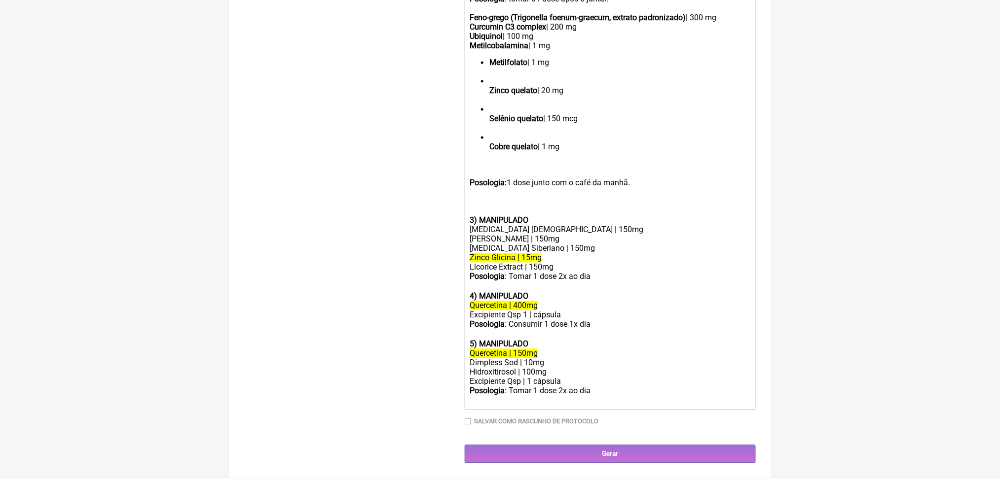
click at [494, 161] on ul "Metilfolato | 1 mg Zinco quelato | 20 mg Selênio quelato | 150 mcg Cobre quelat…" at bounding box center [610, 109] width 280 height 103
click at [493, 161] on ul "Zinco quelato | 20 mg Selênio quelato | 150 mcg Cobre quelato | 1 mg" at bounding box center [610, 119] width 280 height 84
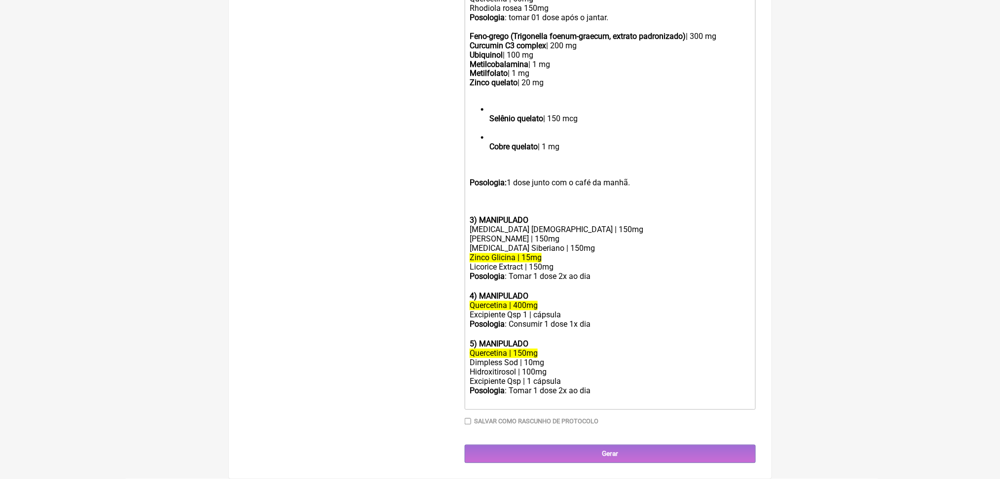
click at [492, 161] on ul "Selênio quelato | 150 mcg Cobre quelato | 1 mg" at bounding box center [610, 133] width 280 height 56
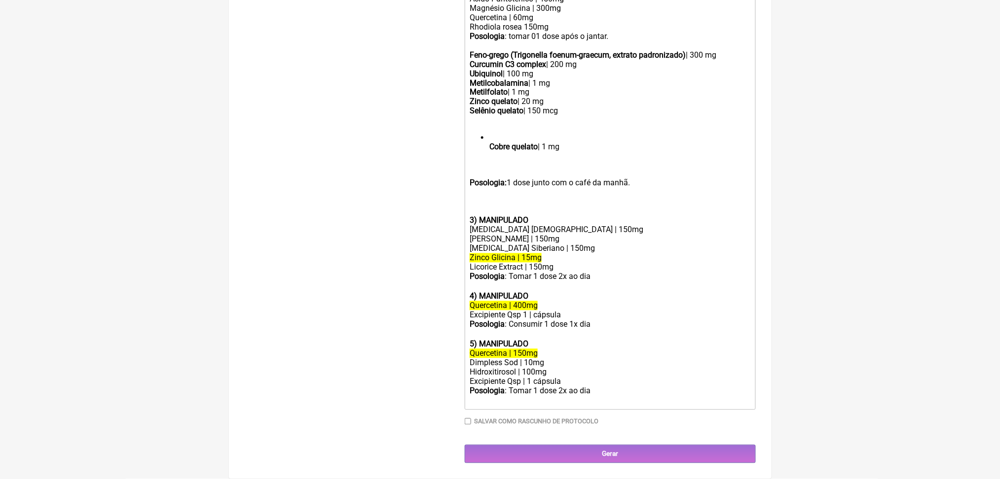
click at [495, 152] on strong "Cobre quelato" at bounding box center [513, 147] width 48 height 9
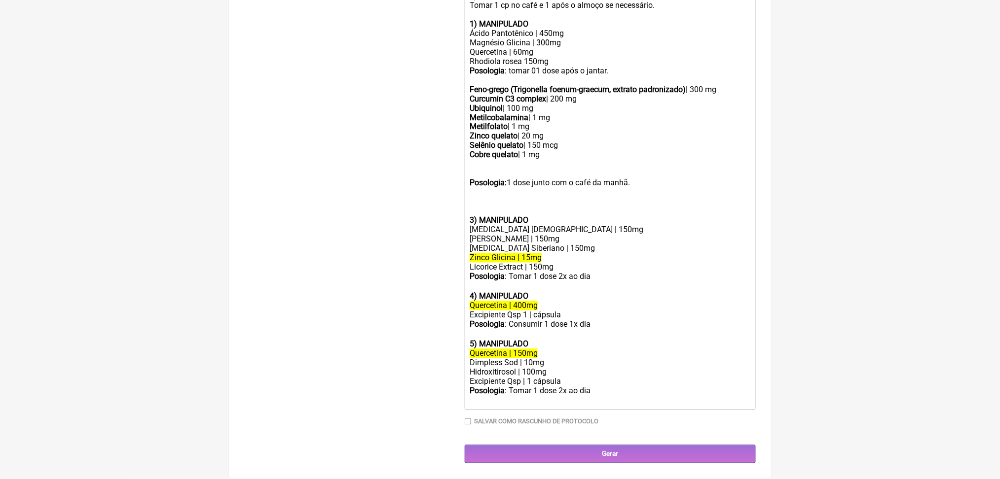
click at [479, 188] on strong "Posologia:" at bounding box center [488, 183] width 37 height 9
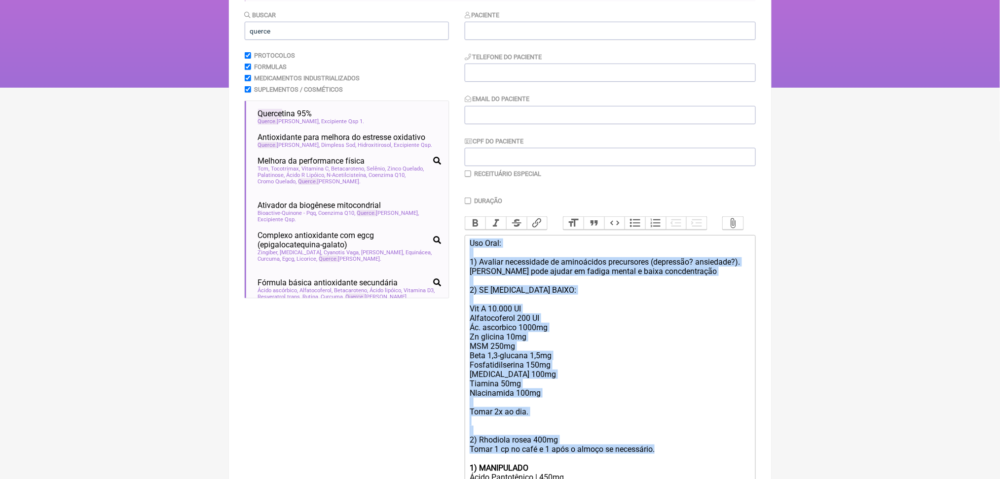
scroll to position [0, 0]
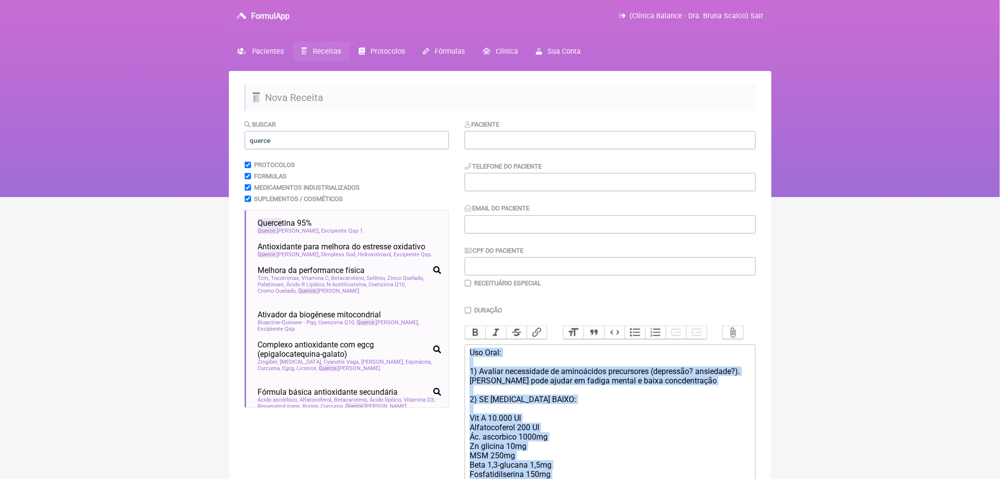
drag, startPoint x: 688, startPoint y: 167, endPoint x: 453, endPoint y: 149, distance: 235.9
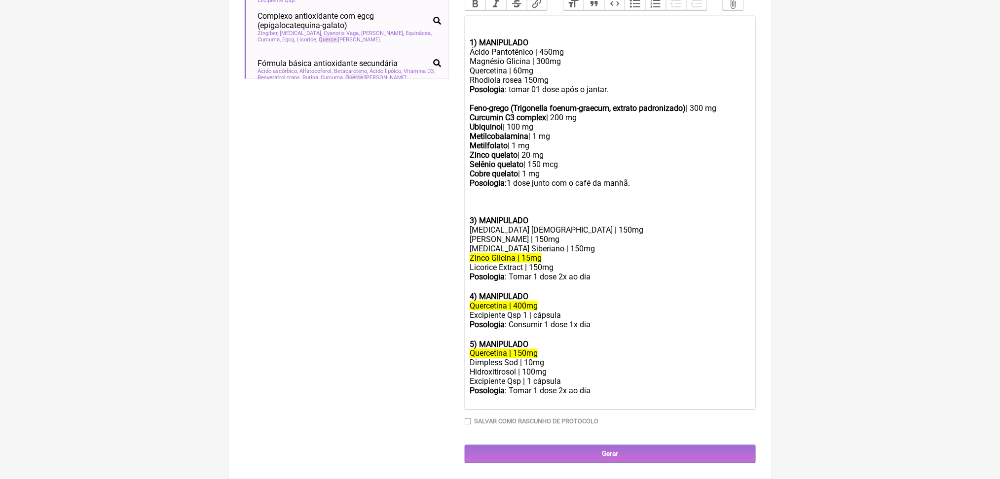
scroll to position [382, 0]
drag, startPoint x: 477, startPoint y: 159, endPoint x: 534, endPoint y: 172, distance: 58.0
click at [534, 172] on div "Posologia : tomar 01 dose após o jantar. Feno-grego (Trigonella foenum-graecum,…" at bounding box center [610, 141] width 280 height 112
click at [482, 10] on button "Bold" at bounding box center [475, 4] width 21 height 13
drag, startPoint x: 476, startPoint y: 185, endPoint x: 572, endPoint y: 185, distance: 95.2
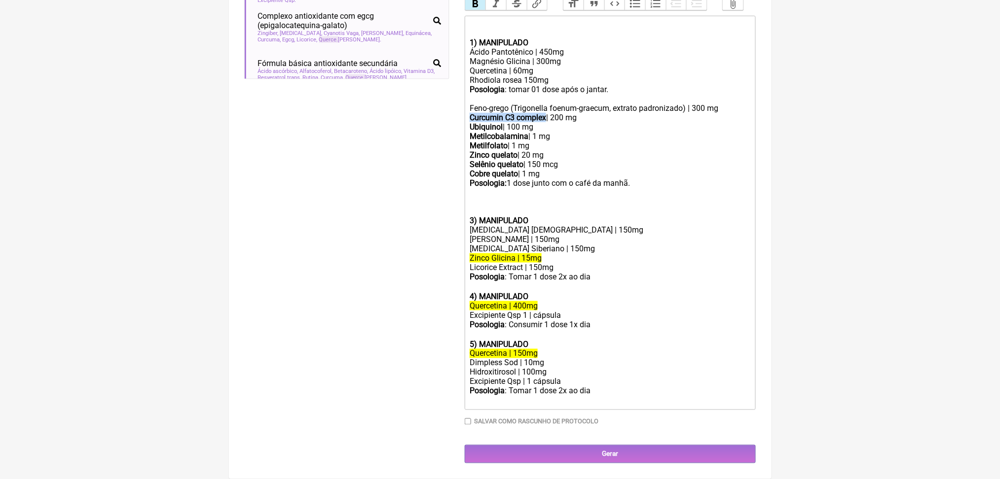
click at [572, 185] on div "Posologia : tomar 01 dose após o jantar. Feno-grego (Trigonella foenum-graecum,…" at bounding box center [610, 141] width 280 height 112
click at [480, 10] on button "Bold" at bounding box center [475, 4] width 21 height 13
click at [499, 132] on strong "Ubiquinol" at bounding box center [486, 126] width 33 height 9
click at [484, 10] on button "Bold" at bounding box center [475, 4] width 21 height 13
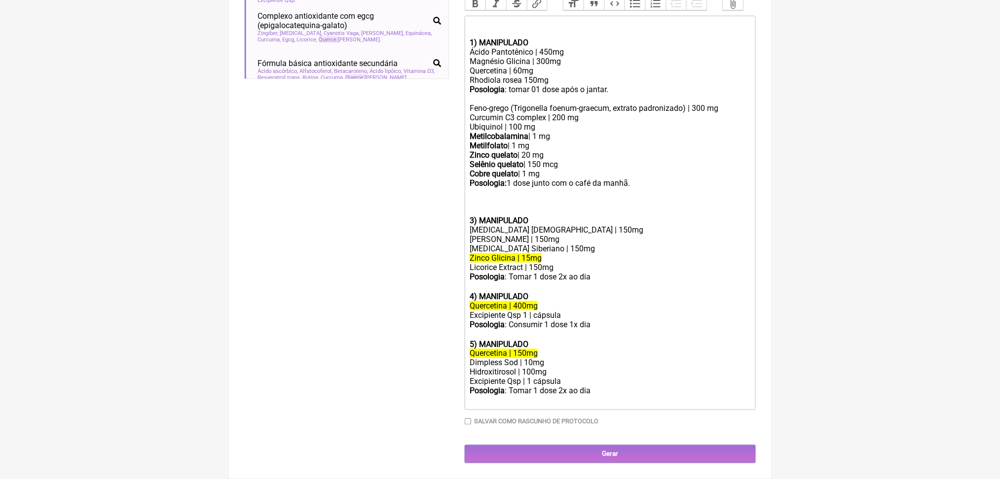
click at [509, 141] on strong "Metilcobalamina" at bounding box center [499, 136] width 59 height 9
click at [486, 10] on button "Bold" at bounding box center [475, 4] width 21 height 13
click at [503, 150] on strong "Metilfolato" at bounding box center [489, 145] width 38 height 9
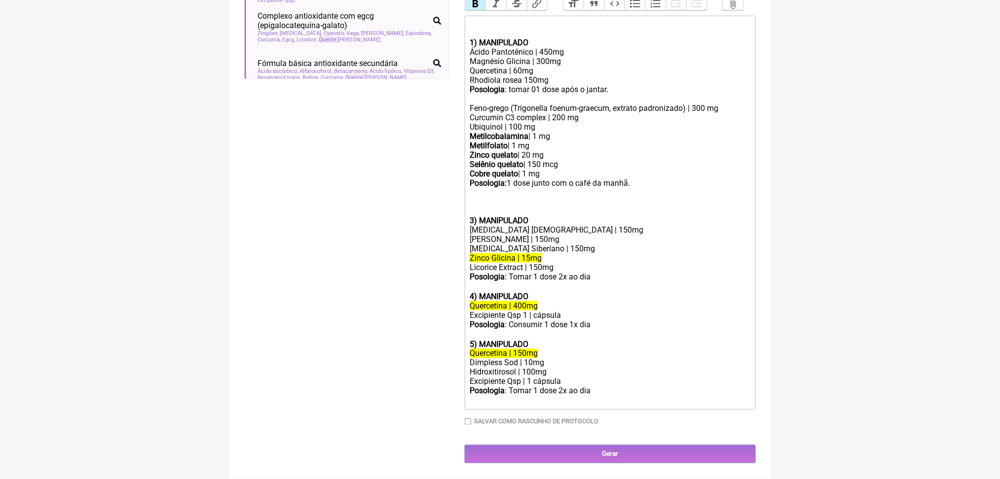
click at [480, 10] on button "Bold" at bounding box center [475, 4] width 21 height 13
click at [478, 10] on button "Bold" at bounding box center [475, 4] width 21 height 13
click at [503, 141] on strong "Metilcobalamina" at bounding box center [499, 136] width 59 height 9
click at [486, 10] on button "Bold" at bounding box center [475, 4] width 21 height 13
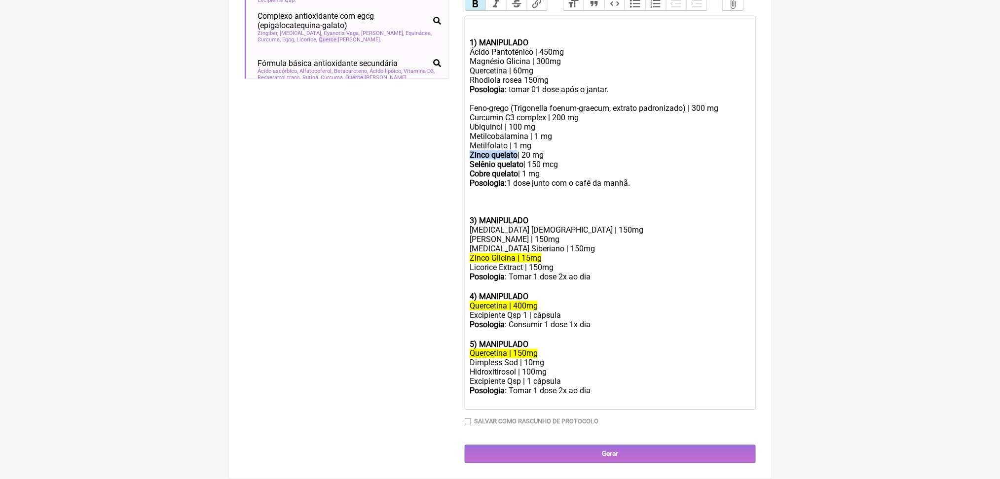
drag, startPoint x: 475, startPoint y: 235, endPoint x: 533, endPoint y: 235, distance: 57.7
click at [517, 160] on strong "Zinco quelato" at bounding box center [494, 154] width 48 height 9
click at [478, 10] on button "Bold" at bounding box center [475, 4] width 21 height 13
drag, startPoint x: 475, startPoint y: 246, endPoint x: 542, endPoint y: 246, distance: 67.1
click at [542, 246] on trix-editor "1) MANIPULADO Ácido Pantotênico | 450mg Magnésio Glicina | 300mg Quercetina | 6…" at bounding box center [610, 213] width 291 height 395
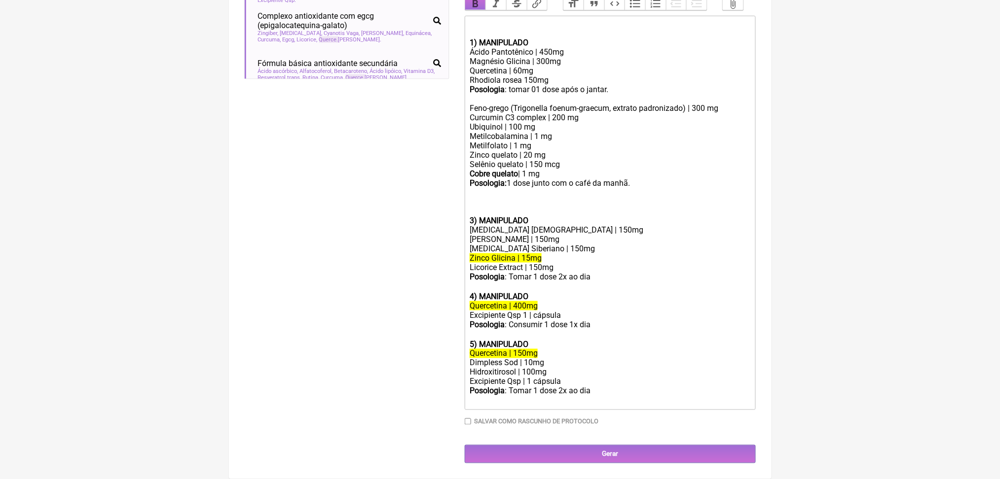
click at [486, 10] on button "Bold" at bounding box center [475, 4] width 21 height 13
drag, startPoint x: 475, startPoint y: 252, endPoint x: 538, endPoint y: 256, distance: 63.3
click at [538, 256] on trix-editor "1) MANIPULADO Ácido Pantotênico | 450mg Magnésio Glicina | 300mg Quercetina | 6…" at bounding box center [610, 213] width 291 height 395
click at [486, 10] on button "Bold" at bounding box center [475, 4] width 21 height 13
click at [475, 160] on trix-editor "1) MANIPULADO Ácido Pantotênico | 450mg Magnésio Glicina | 300mg Quercetina | 6…" at bounding box center [610, 213] width 291 height 395
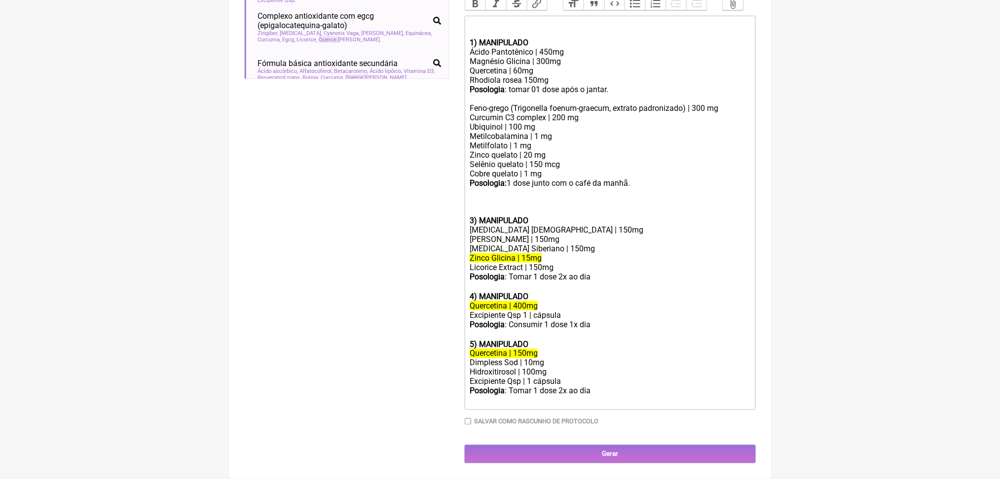
click at [475, 157] on trix-editor "1) MANIPULADO Ácido Pantotênico | 450mg Magnésio Glicina | 300mg Quercetina | 6…" at bounding box center [610, 213] width 291 height 395
copy div "Feno-grego (Trigonella foenum-graecum, extrato padronizado) | 300 mg"
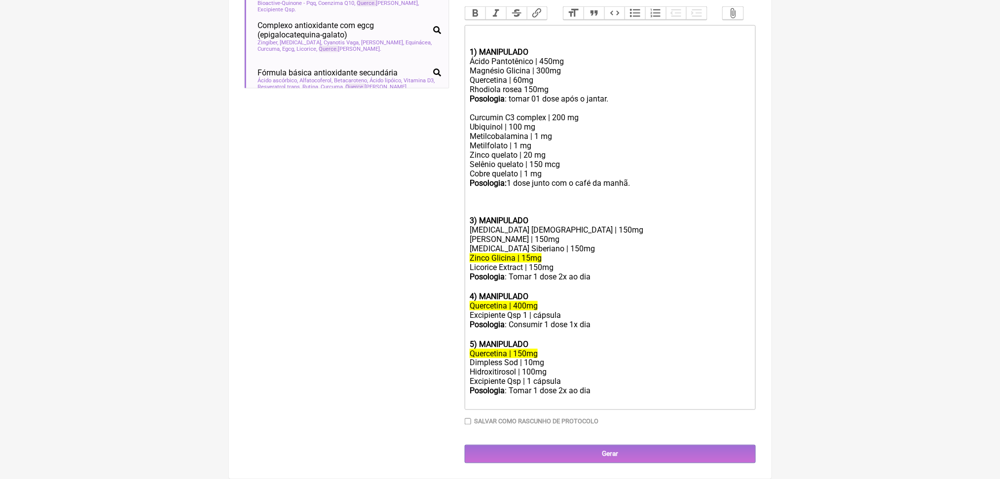
click at [624, 161] on div "Posologia : tomar 01 dose após o jantar. Curcumin C3 complex | 200 mg Ubiquinol…" at bounding box center [610, 145] width 280 height 103
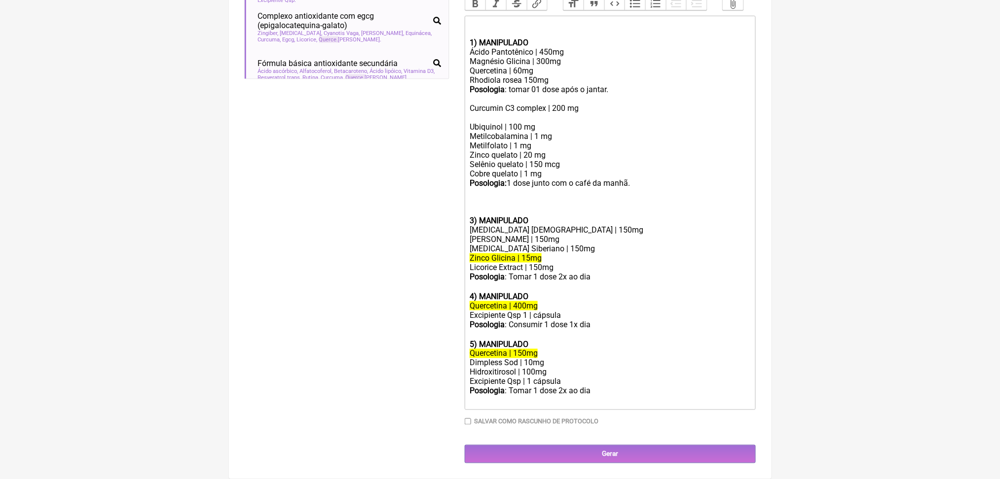
paste trix-editor "Feno-grego (Trigonella foenum-graecum, extrato padronizado) | 300 mg<br>"
click at [524, 196] on div "Posologia : tomar 01 dose após o jantar. Curcumin C3 complex | 200 mg Feno-greg…" at bounding box center [610, 141] width 280 height 112
drag, startPoint x: 476, startPoint y: 162, endPoint x: 713, endPoint y: 272, distance: 261.3
click at [713, 197] on div "Posologia : tomar 01 dose após o jantar. Curcumin C3 complex | 200 mg Feno-greg…" at bounding box center [610, 141] width 280 height 112
copy div "Curcumin C3 complex | 200 mg Feno-grego (Trigonella foenum-graecum, extrato pad…"
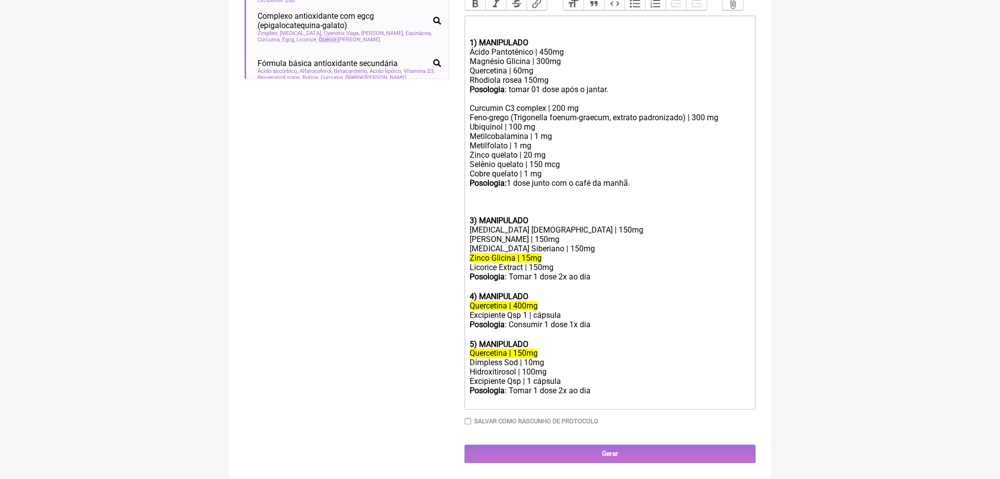
paste trix-editor "<lor><ip>&dolo;</sit><ame><consec>2) ADIPISCING</elitse></doe><tem>Incid Utlabo…"
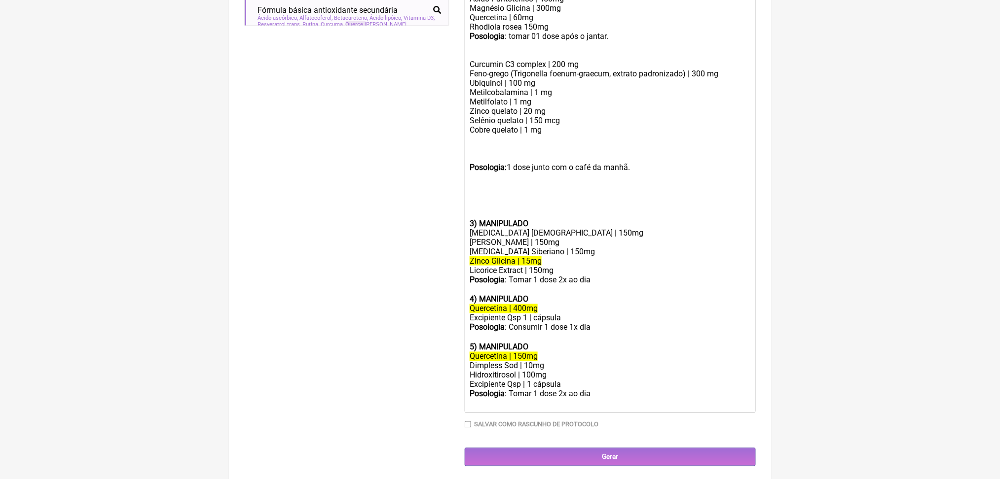
click at [493, 182] on div "Posologia: 1 dose junto com o café da manhã." at bounding box center [610, 162] width 280 height 37
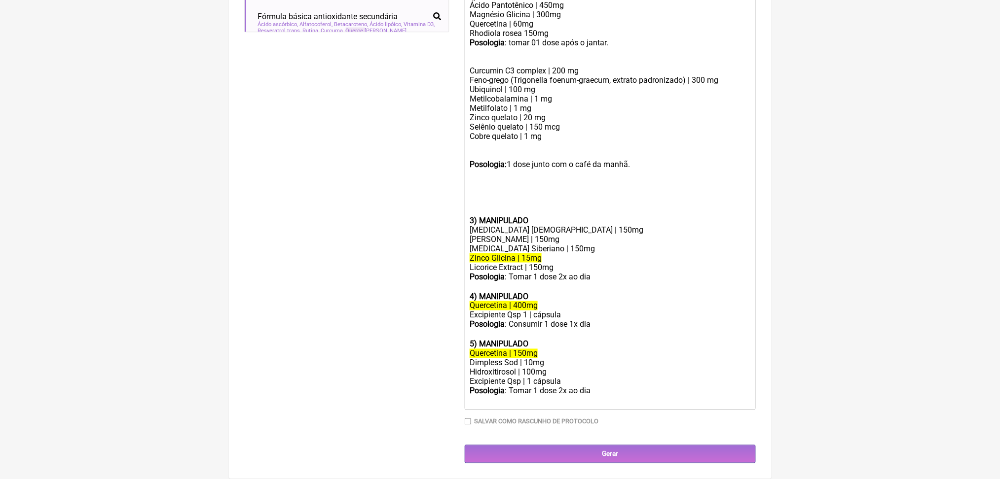
click at [603, 150] on div "Posologia : tomar 01 dose após o jantar. Curcumin C3 complex | 200 mg Feno-greg…" at bounding box center [610, 94] width 280 height 112
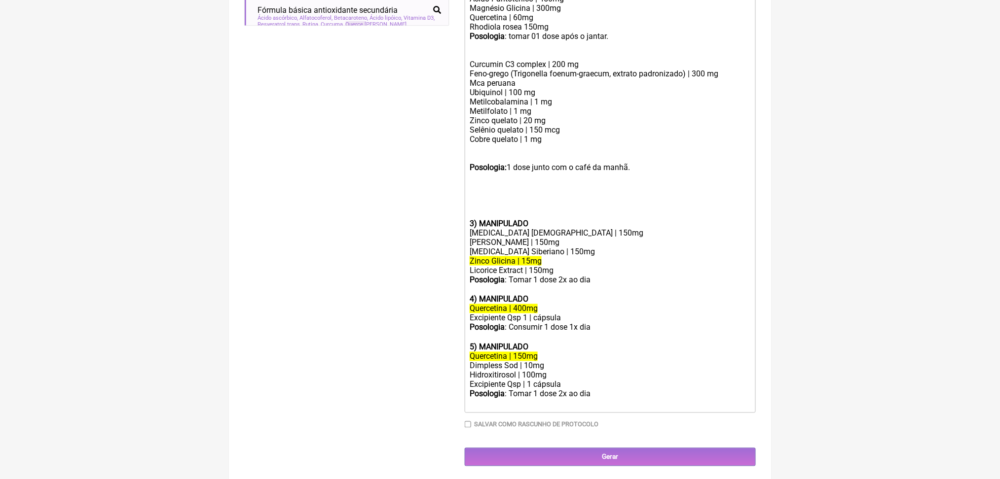
click at [483, 153] on div "Posologia : tomar 01 dose após o jantar. Curcumin C3 complex | 200 mg Feno-greg…" at bounding box center [610, 93] width 280 height 122
click at [513, 153] on div "Posologia : tomar 01 dose após o jantar. Curcumin C3 complex | 200 mg Feno-greg…" at bounding box center [610, 93] width 280 height 122
paste trix-editor "<lor><ip>&dolo;</sit><ame><consec>3) ADIPISCING</elitse></doe><tem>Incid Utlabo…"
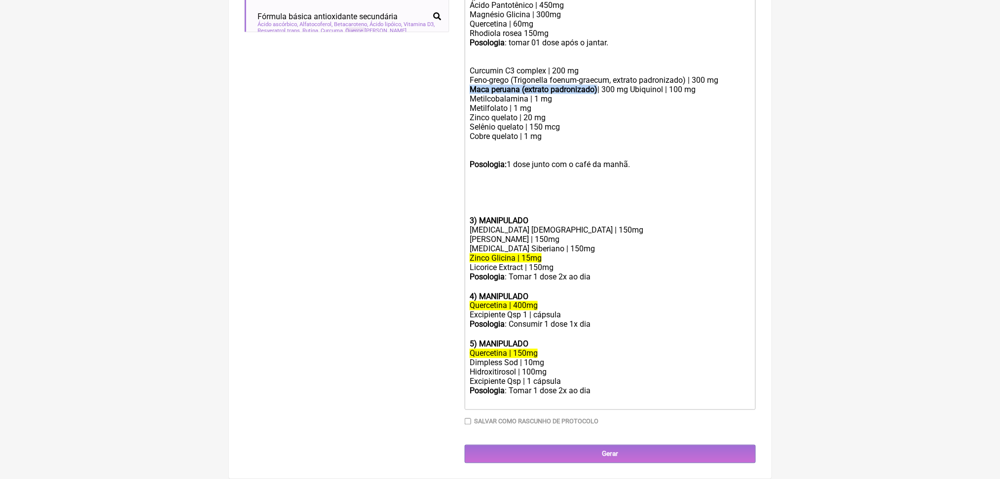
drag, startPoint x: 475, startPoint y: 212, endPoint x: 634, endPoint y: 207, distance: 158.4
click at [597, 94] on strong "Maca peruana (extrato padronizado)" at bounding box center [534, 89] width 128 height 9
click at [679, 150] on div "Posologia : tomar 01 dose após o jantar. Curcumin C3 complex | 200 mg Feno-greg…" at bounding box center [610, 94] width 280 height 112
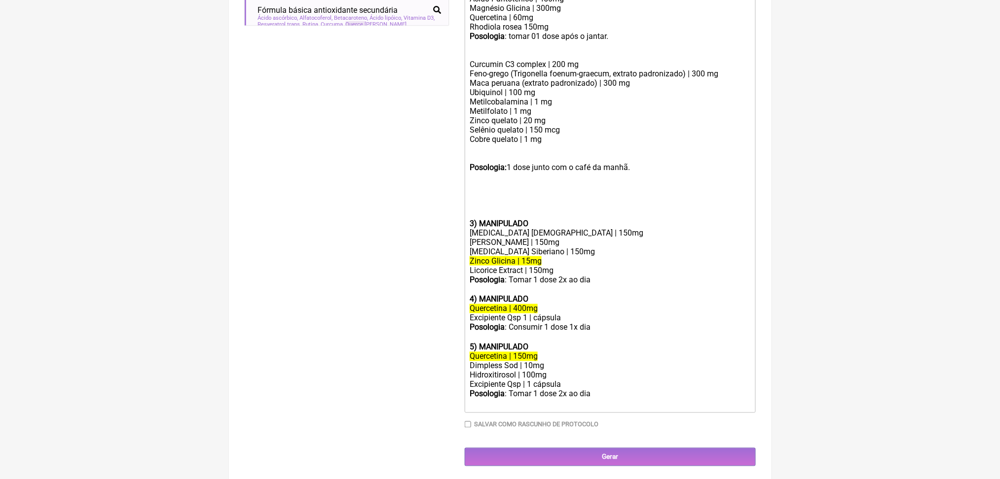
click at [557, 153] on div "Posologia : tomar 01 dose após o jantar. Curcumin C3 complex | 200 mg Feno-greg…" at bounding box center [610, 93] width 280 height 122
click at [571, 153] on div "Posologia : tomar 01 dose após o jantar. Curcumin C3 complex | 200 mg Feno-greg…" at bounding box center [610, 93] width 280 height 122
drag, startPoint x: 476, startPoint y: 171, endPoint x: 702, endPoint y: 320, distance: 271.0
click at [702, 320] on trix-editor "1) MANIPULADO Ácido Pantotênico | 450mg Magnésio Glicina | 300mg Quercetina | 6…" at bounding box center [610, 188] width 291 height 451
copy trix-editor "Curcumin C3 complex | 200 mg Feno-grego (Trigonella foenum-graecum, extrato pad…"
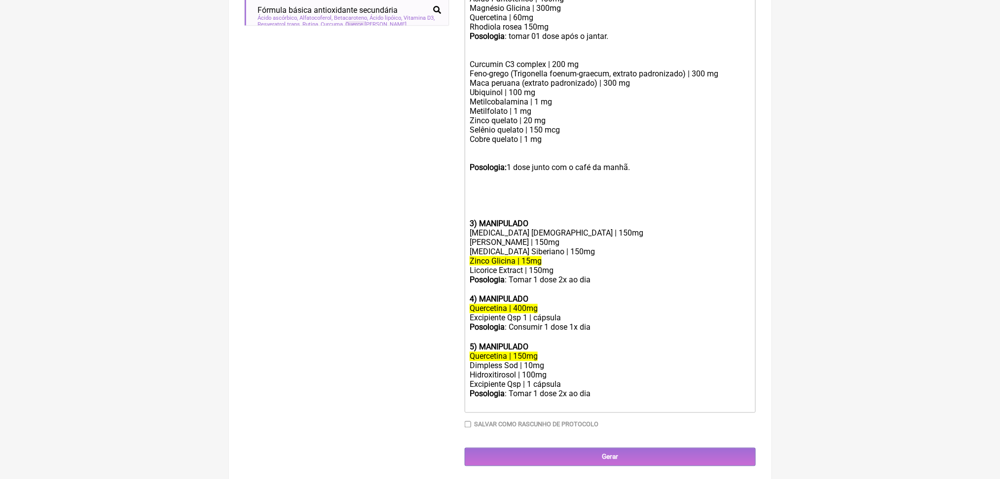
click at [489, 219] on div at bounding box center [610, 209] width 280 height 19
paste trix-editor "<lor><ip>&dolo;</sit><ame><consec>4) ADIPISCING</elitse></doe><tem>Incid Utlabo…"
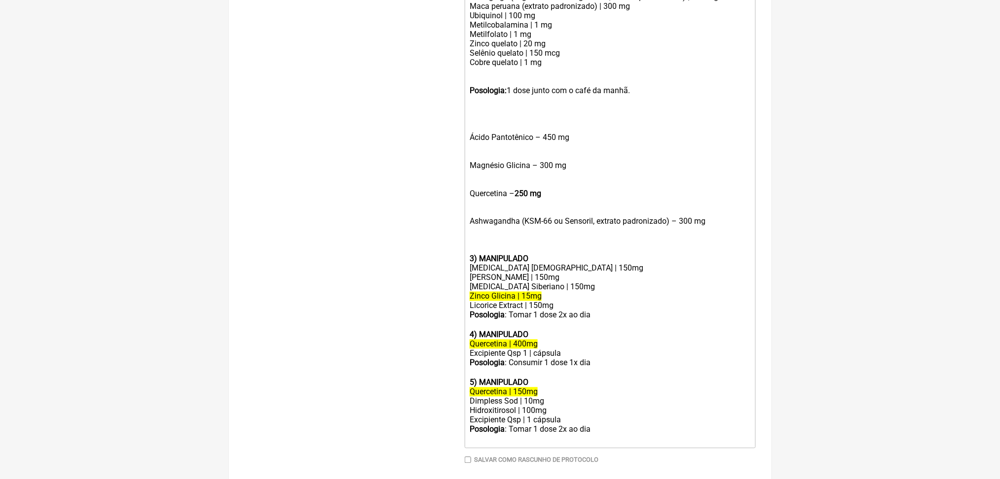
scroll to position [515, 0]
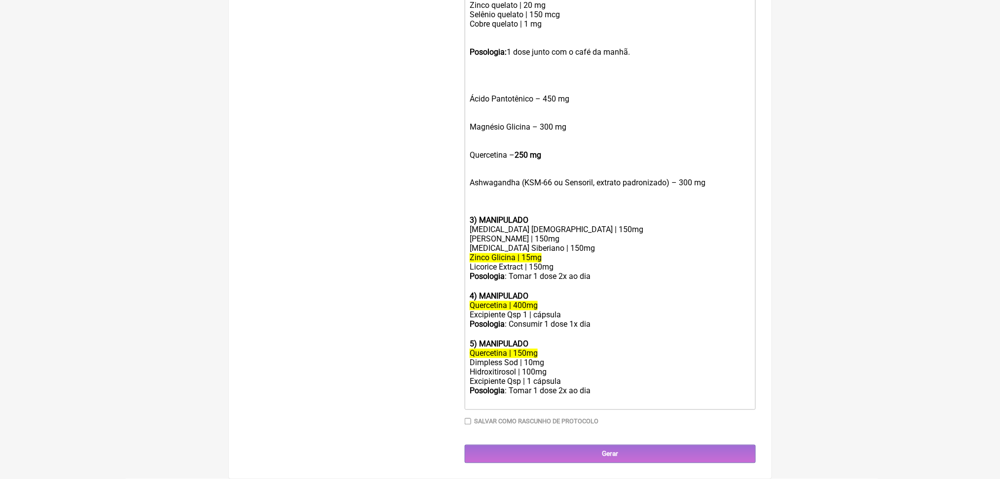
click at [482, 141] on div "Magnésio Glicina – 300 mg" at bounding box center [610, 127] width 280 height 28
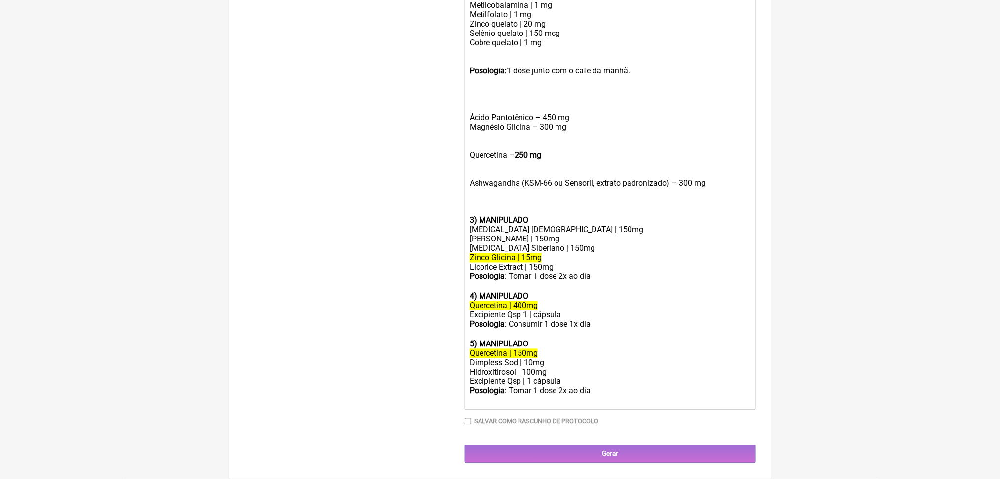
click at [519, 169] on div "Quercetina – 250 mg" at bounding box center [610, 155] width 280 height 28
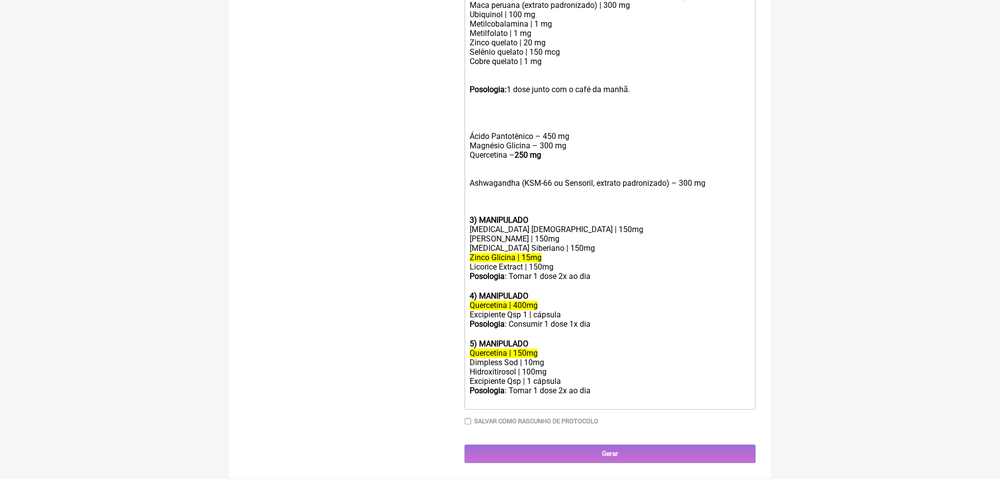
click at [494, 169] on div "Quercetina – 250 mg" at bounding box center [610, 159] width 280 height 19
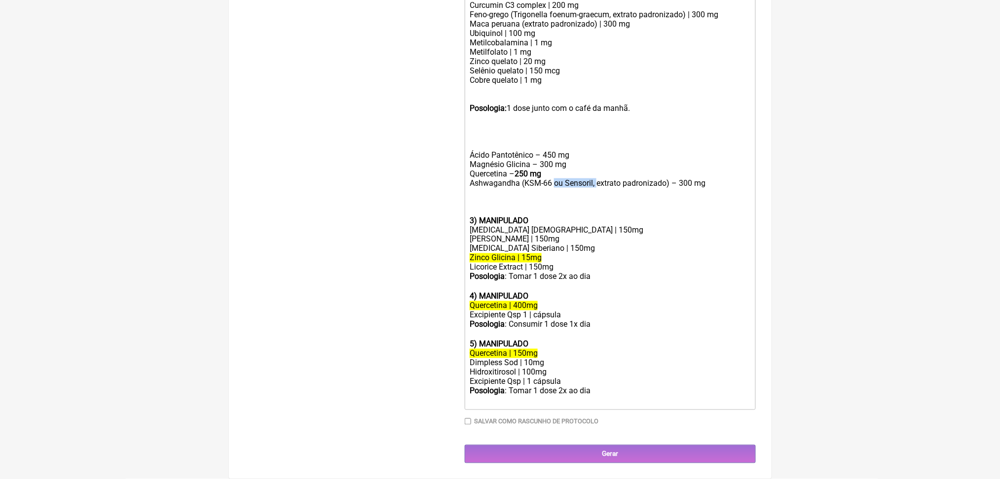
drag, startPoint x: 582, startPoint y: 280, endPoint x: 635, endPoint y: 281, distance: 53.3
click at [635, 197] on div "Quercetina – 250 mg Ashwagandha (KSM-66 ou Sensoril, extrato padronizado) – 300…" at bounding box center [610, 183] width 280 height 28
click at [589, 197] on div "Quercetina – 250 mg Ashwagandha (KSM-66) – 300 mg" at bounding box center [610, 183] width 280 height 28
click at [532, 197] on div "Quercetina – 250 mg Ashwagandha (KSM-66) 200 mg" at bounding box center [610, 183] width 280 height 28
click at [531, 179] on strong "50 mg" at bounding box center [524, 173] width 22 height 9
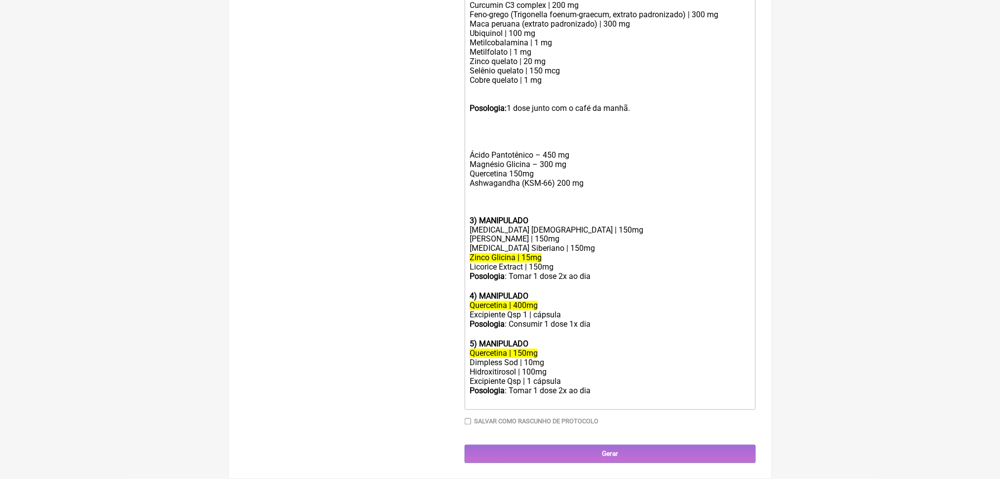
click at [563, 169] on div "Magnésio Glicina – 300 mg" at bounding box center [610, 164] width 280 height 9
type trix-editor "<lor><ip>&dolo;</sit><ame><consec>8) ADIPISCING</elitse></doe><tem>Incid Utlabo…"
click at [503, 197] on div "Quercetina 150mg Ashwagandha (KSM-66) 200 mg" at bounding box center [610, 183] width 280 height 28
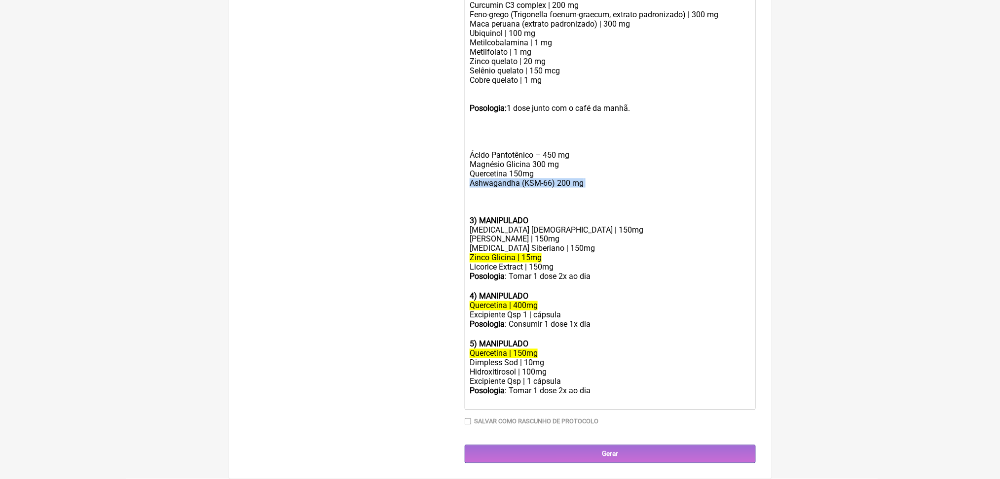
click at [503, 197] on div "Quercetina 150mg Ashwagandha (KSM-66) 200 mg" at bounding box center [610, 183] width 280 height 28
copy div "Ashwagandha (KSM-66) 200 mg"
